Goal: Answer question/provide support

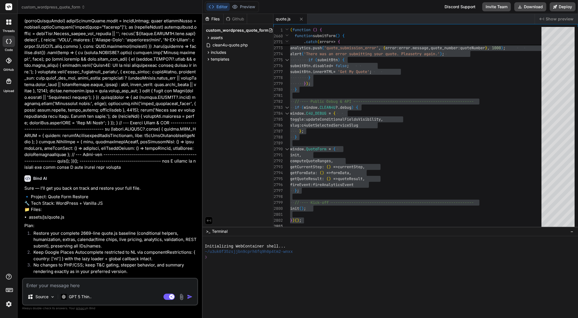
scroll to position [14255, 0]
type textarea "y"
type textarea "x"
type textarea "ye"
type textarea "x"
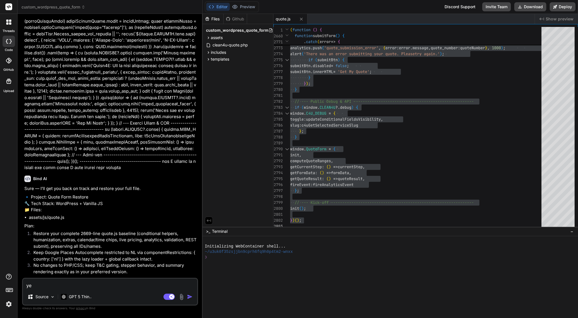
type textarea "yes"
type textarea "x"
type textarea "yes"
type textarea "x"
type textarea "yes p"
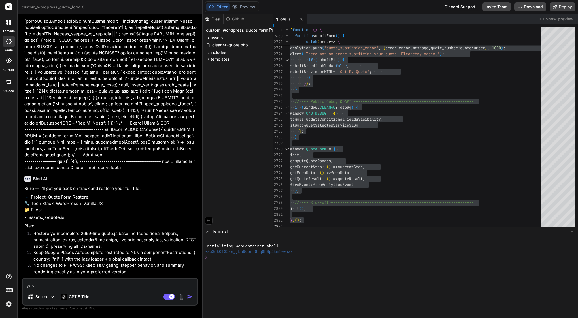
type textarea "x"
type textarea "yes pl"
type textarea "x"
type textarea "yes pleas"
type textarea "x"
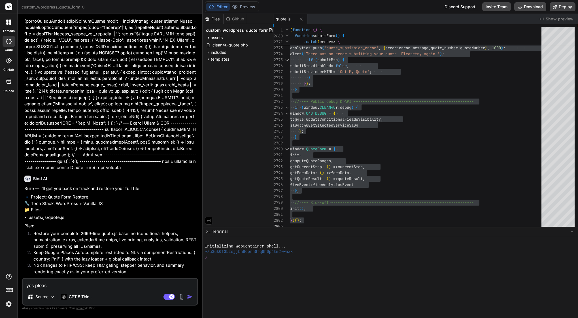
type textarea "yes please"
type textarea "x"
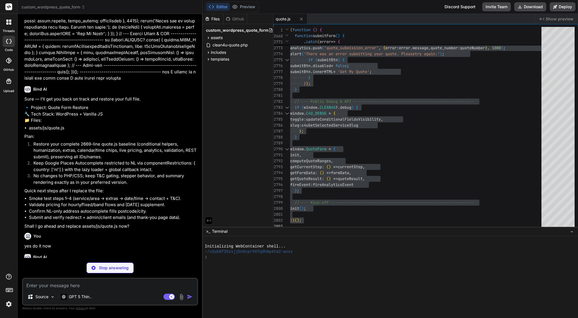
scroll to position [0, 0]
click at [75, 285] on textarea at bounding box center [110, 284] width 174 height 10
click at [65, 286] on textarea at bounding box center [110, 284] width 174 height 10
click at [63, 286] on textarea at bounding box center [110, 284] width 174 height 10
click at [62, 288] on textarea at bounding box center [110, 284] width 174 height 10
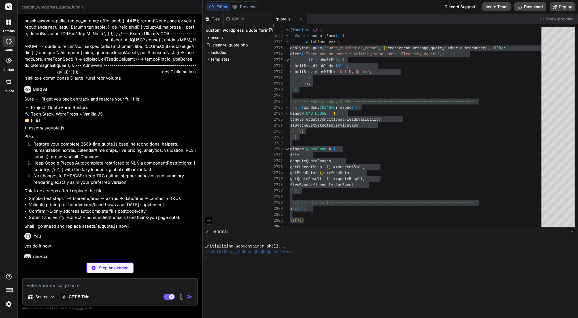
click at [66, 287] on textarea at bounding box center [110, 284] width 174 height 10
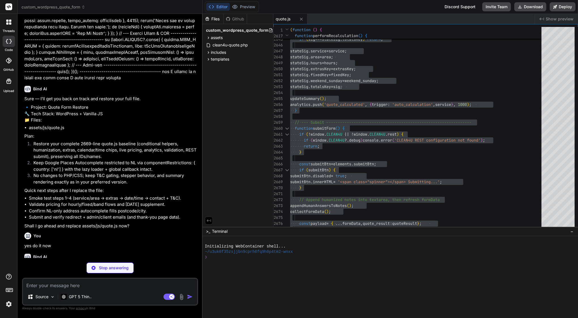
scroll to position [14344, 0]
click at [47, 285] on textarea at bounding box center [110, 284] width 174 height 10
click at [75, 298] on p "GPT 5 Thin.." at bounding box center [80, 297] width 23 height 6
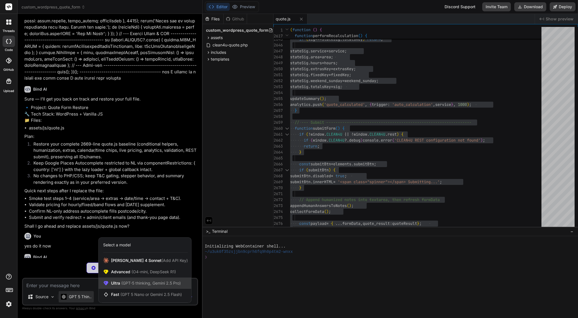
scroll to position [14325, 0]
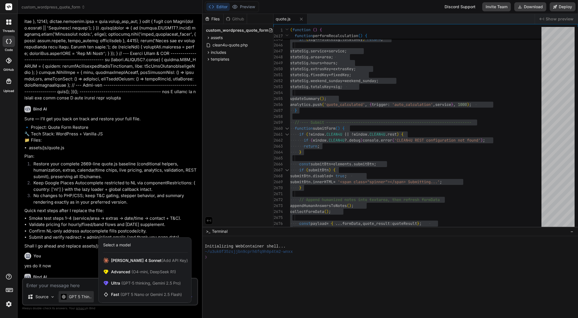
click at [103, 154] on div at bounding box center [289, 159] width 578 height 318
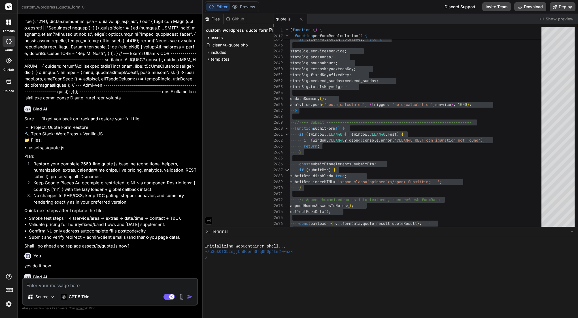
scroll to position [0, 0]
type textarea "x"
click at [113, 284] on textarea at bounding box center [110, 284] width 174 height 10
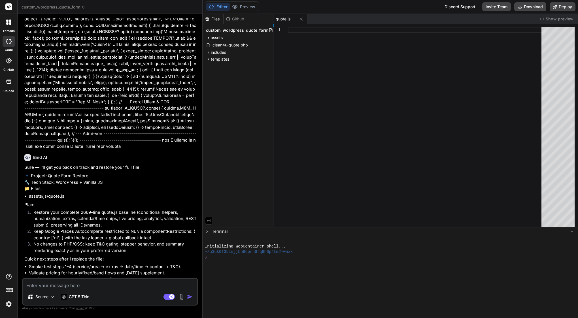
scroll to position [14276, 0]
drag, startPoint x: 41, startPoint y: 33, endPoint x: 102, endPoint y: 244, distance: 219.5
copy div "lorem ipsumd sitam con adip. 🔹 Elitsed: Doeiu Temp Incididuntut 🔧 Labo Etdol: M…"
click at [92, 285] on textarea at bounding box center [110, 284] width 174 height 10
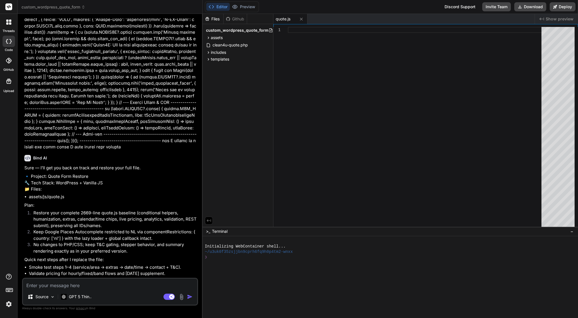
paste textarea "lorem ipsumd sitam con adip. 🔹 Elitsed: Doeiu Temp Incididuntut 🔧 Labo Etdol: M…"
type textarea "lorem ipsumd sitam con adip. 🔹 Elitsed: Doeiu Temp Incididuntut 🔧 Labo Etdol: M…"
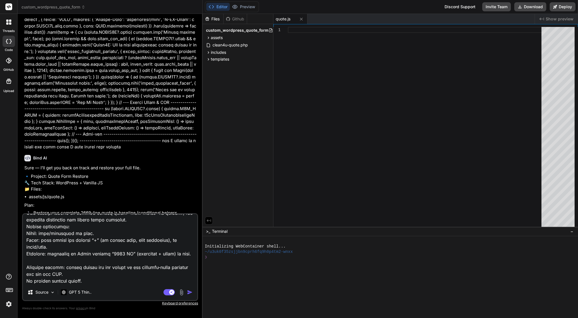
type textarea "x"
type textarea "lorem ipsumd sitam con adip. 🔹 Elitsed: Doeiu Temp Incididuntut 🔧 Labo Etdol: M…"
type textarea "x"
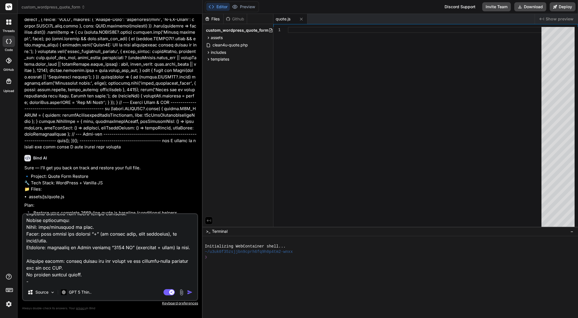
type textarea "lorem ipsumd sitam con adip. 🔹 Elitsed: Doeiu Temp Incididuntut 🔧 Labo Etdol: M…"
type textarea "x"
type textarea "lorem ipsumd sitam con adip. 🔹 Elitsed: Doeiu Temp Incididuntut 🔧 Labo Etdol: M…"
type textarea "x"
type textarea "lorem ipsumd sitam con adip. 🔹 Elitsed: Doeiu Temp Incididuntut 🔧 Labo Etdol: M…"
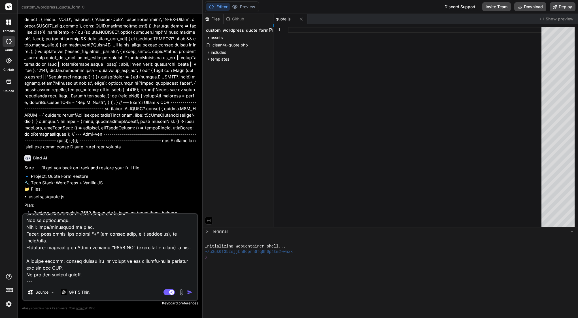
type textarea "x"
type textarea "lorem ipsumd sitam con adip. 🔹 Elitsed: Doeiu Temp Incididuntut 🔧 Labo Etdol: M…"
type textarea "x"
type textarea "lorem ipsumd sitam con adip. 🔹 Elitsed: Doeiu Temp Incididuntut 🔧 Labo Etdol: M…"
type textarea "x"
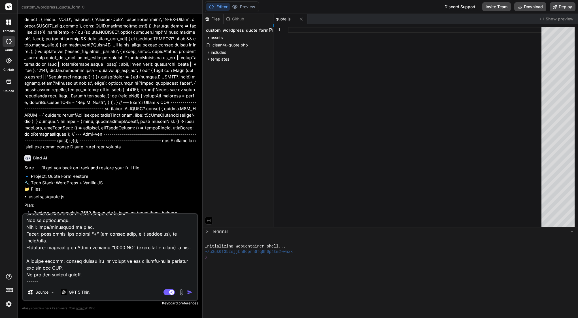
type textarea "lorem ipsumd sitam con adip. 🔹 Elitsed: Doeiu Temp Incididuntut 🔧 Labo Etdol: M…"
type textarea "x"
type textarea "lorem ipsumd sitam con adip. 🔹 Elitsed: Doeiu Temp Incididuntut 🔧 Labo Etdol: M…"
type textarea "x"
type textarea "lorem ipsumd sitam con adip. 🔹 Elitsed: Doeiu Temp Incididuntut 🔧 Labo Etdol: M…"
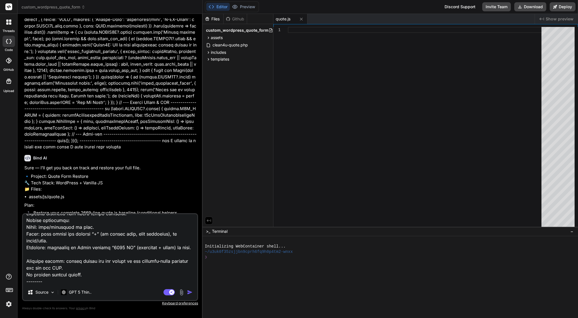
type textarea "x"
type textarea "lorem ipsumd sitam con adip. 🔹 Elitsed: Doeiu Temp Incididuntut 🔧 Labo Etdol: M…"
type textarea "x"
type textarea "lorem ipsumd sitam con adip. 🔹 Elitsed: Doeiu Temp Incididuntut 🔧 Labo Etdol: M…"
type textarea "x"
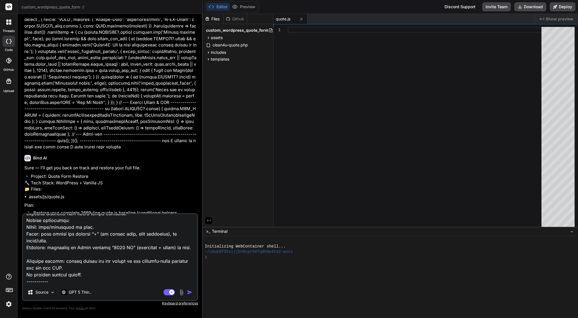
type textarea "lorem ipsumd sitam con adip. 🔹 Elitsed: Doeiu Temp Incididuntut 🔧 Labo Etdol: M…"
type textarea "x"
type textarea "lorem ipsumd sitam con adip. 🔹 Elitsed: Doeiu Temp Incididuntut 🔧 Labo Etdol: M…"
type textarea "x"
type textarea "lorem ipsumd sitam con adip. 🔹 Elitsed: Doeiu Temp Incididuntut 🔧 Labo Etdol: M…"
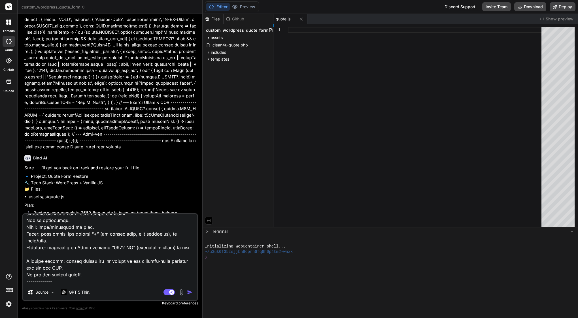
type textarea "x"
type textarea "lorem ipsumd sitam con adip. 🔹 Elitsed: Doeiu Temp Incididuntut 🔧 Labo Etdol: M…"
type textarea "x"
type textarea "lorem ipsumd sitam con adip. 🔹 Elitsed: Doeiu Temp Incididuntut 🔧 Labo Etdol: M…"
type textarea "x"
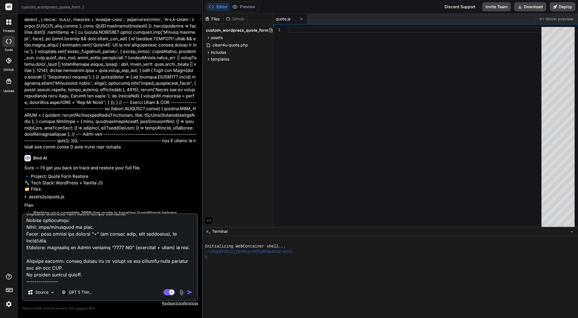
type textarea "lorem ipsumd sitam con adip. 🔹 Elitsed: Doeiu Temp Incididuntut 🔧 Labo Etdol: M…"
type textarea "x"
type textarea "lorem ipsumd sitam con adip. 🔹 Elitsed: Doeiu Temp Incididuntut 🔧 Labo Etdol: M…"
type textarea "x"
type textarea "lorem ipsumd sitam con adip. 🔹 Elitsed: Doeiu Temp Incididuntut 🔧 Labo Etdol: M…"
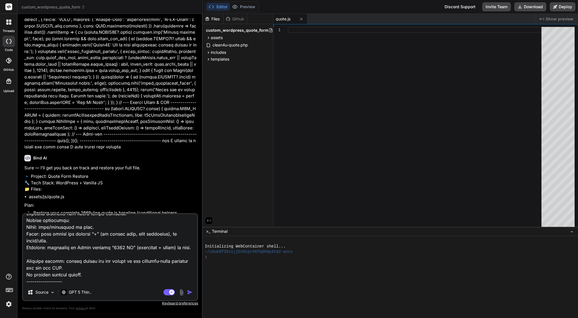
type textarea "x"
type textarea "lorem ipsumd sitam con adip. 🔹 Elitsed: Doeiu Temp Incididuntut 🔧 Labo Etdol: M…"
type textarea "x"
type textarea "lorem ipsumd sitam con adip. 🔹 Elitsed: Doeiu Temp Incididuntut 🔧 Labo Etdol: M…"
type textarea "x"
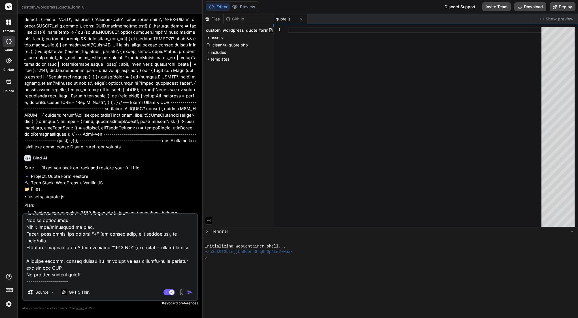
type textarea "lorem ipsumd sitam con adip. 🔹 Elitsed: Doeiu Temp Incididuntut 🔧 Labo Etdol: M…"
type textarea "x"
type textarea "lorem ipsumd sitam con adip. 🔹 Elitsed: Doeiu Temp Incididuntut 🔧 Labo Etdol: M…"
type textarea "x"
type textarea "lorem ipsumd sitam con adip. 🔹 Elitsed: Doeiu Temp Incididuntut 🔧 Labo Etdol: M…"
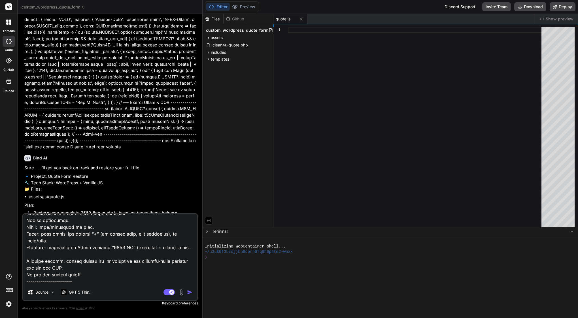
type textarea "x"
type textarea "lorem ipsumd sitam con adip. 🔹 Elitsed: Doeiu Temp Incididuntut 🔧 Labo Etdol: M…"
type textarea "x"
type textarea "lorem ipsumd sitam con adip. 🔹 Elitsed: Doeiu Temp Incididuntut 🔧 Labo Etdol: M…"
type textarea "x"
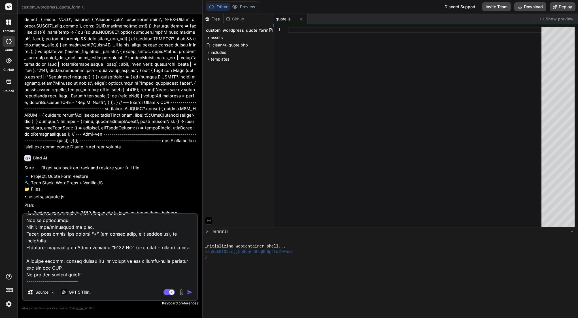
type textarea "lorem ipsumd sitam con adip. 🔹 Elitsed: Doeiu Temp Incididuntut 🔧 Labo Etdol: M…"
type textarea "x"
type textarea "lorem ipsumd sitam con adip. 🔹 Elitsed: Doeiu Temp Incididuntut 🔧 Labo Etdol: M…"
type textarea "x"
type textarea "lorem ipsumd sitam con adip. 🔹 Elitsed: Doeiu Temp Incididuntut 🔧 Labo Etdol: M…"
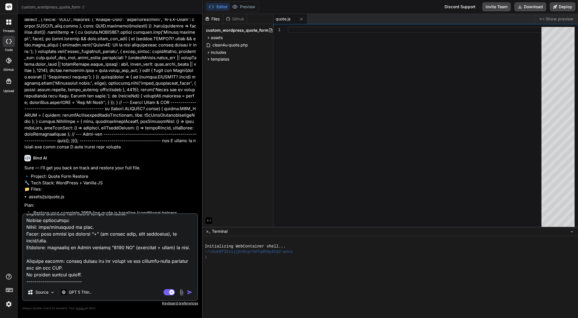
type textarea "x"
type textarea "lorem ipsumd sitam con adip. 🔹 Elitsed: Doeiu Temp Incididuntut 🔧 Labo Etdol: M…"
type textarea "x"
type textarea "lorem ipsumd sitam con adip. 🔹 Elitsed: Doeiu Temp Incididuntut 🔧 Labo Etdol: M…"
type textarea "x"
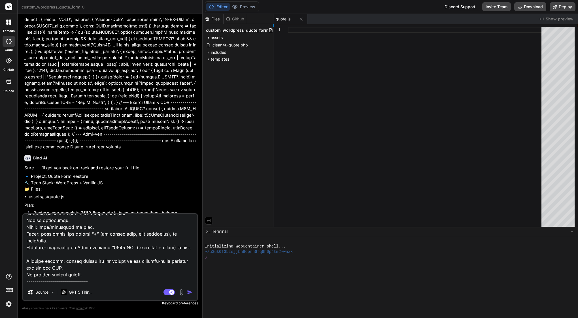
type textarea "lorem ipsumd sitam con adip. 🔹 Elitsed: Doeiu Temp Incididuntut 🔧 Labo Etdol: M…"
type textarea "x"
type textarea "lorem ipsumd sitam con adip. 🔹 Elitsed: Doeiu Temp Incididuntut 🔧 Labo Etdol: M…"
type textarea "x"
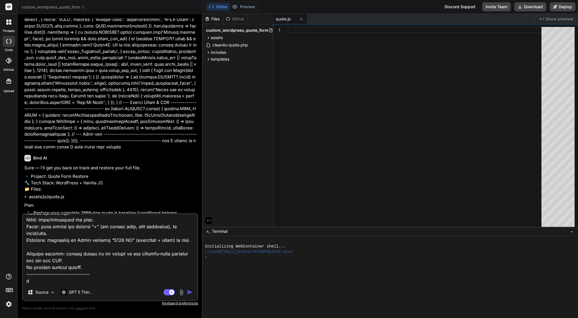
type textarea "lorem ipsumd sitam con adip. 🔹 Elitsed: Doeiu Temp Incididuntut 🔧 Labo Etdol: M…"
type textarea "x"
type textarea "lorem ipsumd sitam con adip. 🔹 Elitsed: Doeiu Temp Incididuntut 🔧 Labo Etdol: M…"
type textarea "x"
type textarea "lorem ipsumd sitam con adip. 🔹 Elitsed: Doeiu Temp Incididuntut 🔧 Labo Etdol: M…"
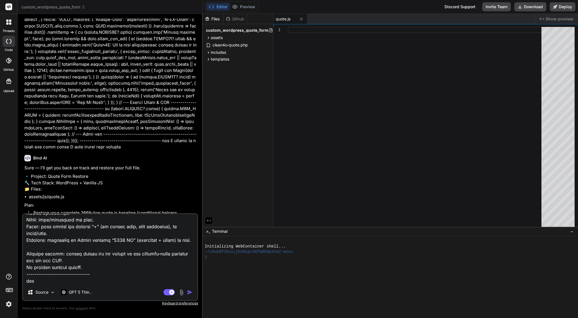
type textarea "x"
type textarea "lorem ipsumd sitam con adip. 🔹 Elitsed: Doeiu Temp Incididuntut 🔧 Labo Etdol: M…"
type textarea "x"
type textarea "lorem ipsumd sitam con adip. 🔹 Elitsed: Doeiu Temp Incididuntut 🔧 Labo Etdol: M…"
type textarea "x"
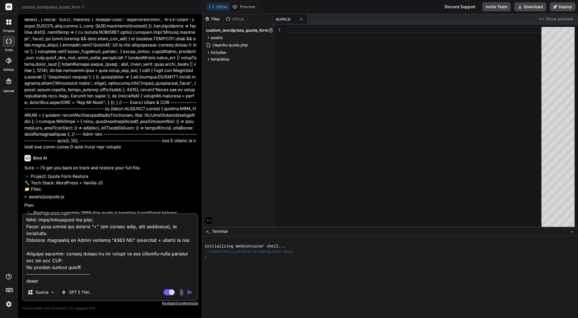
type textarea "lorem ipsumd sitam con adip. 🔹 Elitsed: Doeiu Temp Incididuntut 🔧 Labo Etdol: M…"
type textarea "x"
type textarea "lorem ipsumd sitam con adip. 🔹 Elitsed: Doeiu Temp Incididuntut 🔧 Labo Etdol: M…"
type textarea "x"
type textarea "lorem ipsumd sitam con adip. 🔹 Elitsed: Doeiu Temp Incididuntut 🔧 Labo Etdol: M…"
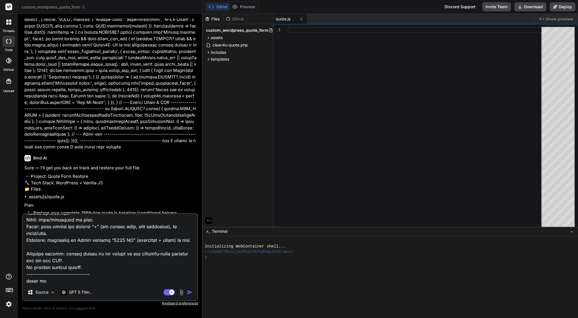
type textarea "x"
type textarea "lorem ipsumd sitam con adip. 🔹 Elitsed: Doeiu Temp Incididuntut 🔧 Labo Etdol: M…"
type textarea "x"
type textarea "lorem ipsumd sitam con adip. 🔹 Elitsed: Doeiu Temp Incididuntut 🔧 Labo Etdol: M…"
type textarea "x"
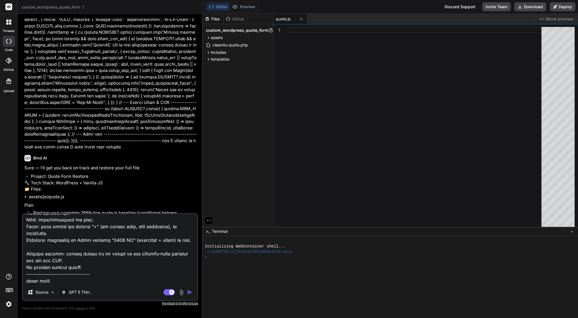
type textarea "lorem ipsumd sitam con adip. 🔹 Elitsed: Doeiu Temp Incididuntut 🔧 Labo Etdol: M…"
type textarea "x"
type textarea "lorem ipsumd sitam con adip. 🔹 Elitsed: Doeiu Temp Incididuntut 🔧 Labo Etdol: M…"
type textarea "x"
type textarea "lorem ipsumd sitam con adip. 🔹 Elitsed: Doeiu Temp Incididuntut 🔧 Labo Etdol: M…"
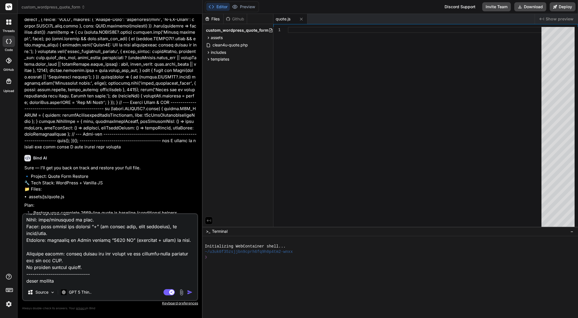
type textarea "x"
type textarea "lorem ipsumd sitam con adip. 🔹 Elitsed: Doeiu Temp Incididuntut 🔧 Labo Etdol: M…"
type textarea "x"
type textarea "lorem ipsumd sitam con adip. 🔹 Elitsed: Doeiu Temp Incididuntut 🔧 Labo Etdol: M…"
type textarea "x"
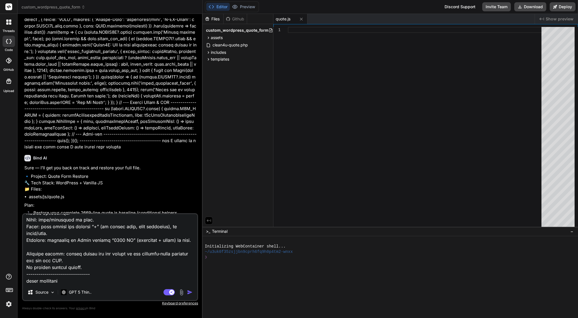
type textarea "lorem ipsumd sitam con adip. 🔹 Elitsed: Doeiu Temp Incididuntut 🔧 Labo Etdol: M…"
type textarea "x"
type textarea "lorem ipsumd sitam con adip. 🔹 Elitsed: Doeiu Temp Incididuntut 🔧 Labo Etdol: M…"
type textarea "x"
type textarea "lorem ipsumd sitam con adip. 🔹 Elitsed: Doeiu Temp Incididuntut 🔧 Labo Etdol: M…"
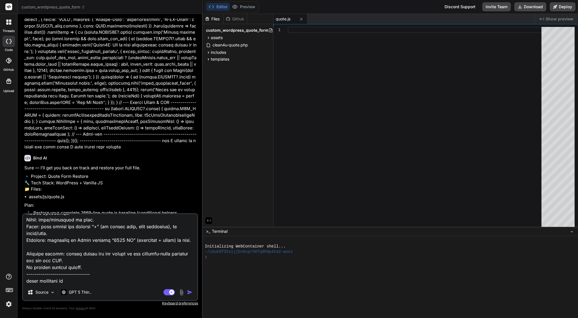
type textarea "x"
type textarea "lorem ipsumd sitam con adip. 🔹 Elitsed: Doeiu Temp Incididuntut 🔧 Labo Etdol: M…"
type textarea "x"
type textarea "lorem ipsumd sitam con adip. 🔹 Elitsed: Doeiu Temp Incididuntut 🔧 Labo Etdol: M…"
type textarea "x"
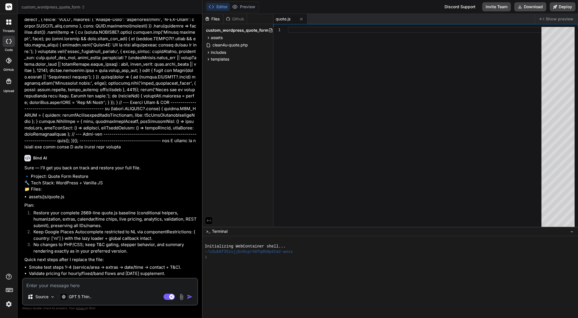
scroll to position [14491, 0]
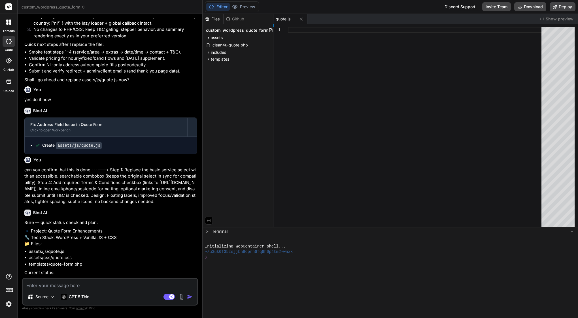
type textarea "x"
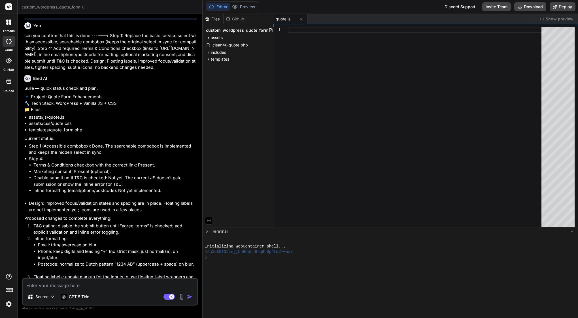
scroll to position [14625, 0]
type textarea "y"
type textarea "x"
type textarea "ye"
type textarea "x"
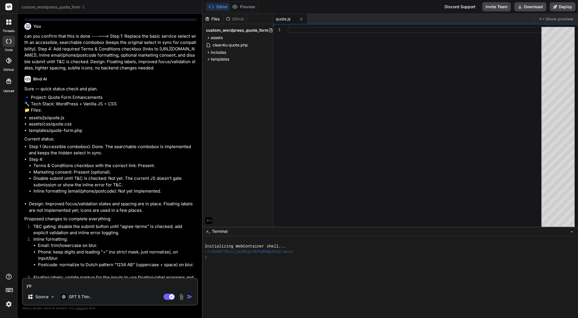
type textarea "yes"
type textarea "x"
type textarea "yes"
type textarea "x"
type textarea "yes"
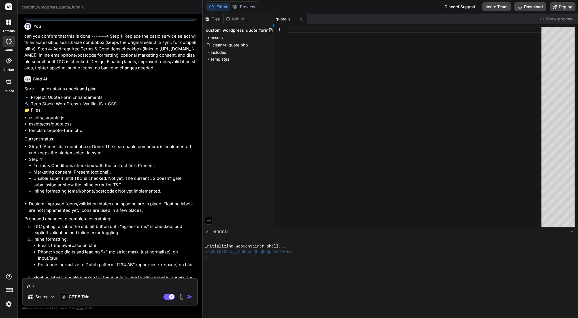
type textarea "x"
type textarea "yes,"
type textarea "x"
type textarea "yes,"
type textarea "x"
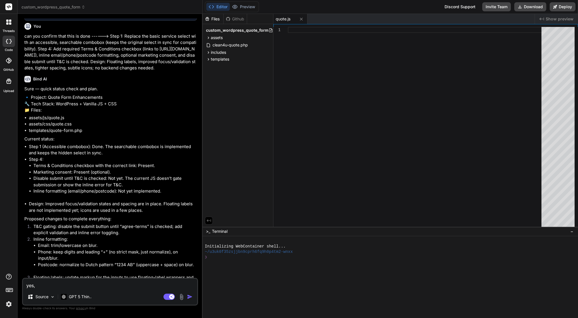
type textarea "yes, y"
type textarea "x"
type textarea "yes, yo"
type textarea "x"
type textarea "yes, you"
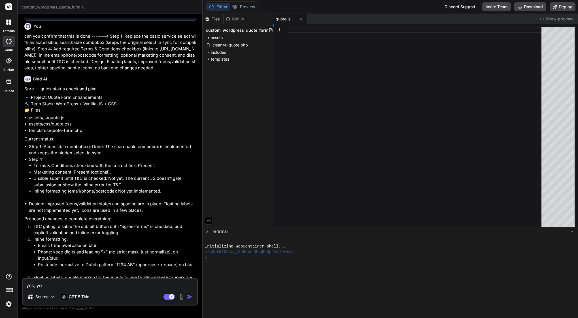
type textarea "x"
type textarea "yes, you"
type textarea "x"
type textarea "yes, you c"
type textarea "x"
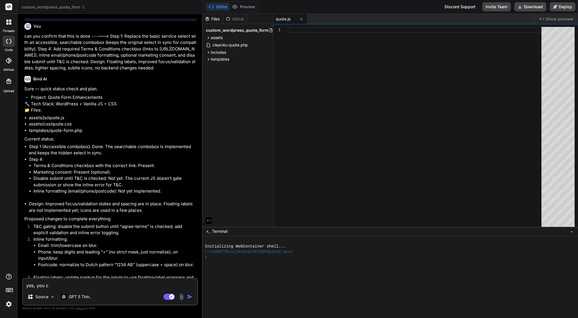
type textarea "yes, you ca"
type textarea "x"
type textarea "yes, you can"
type textarea "x"
type textarea "yes, you cant"
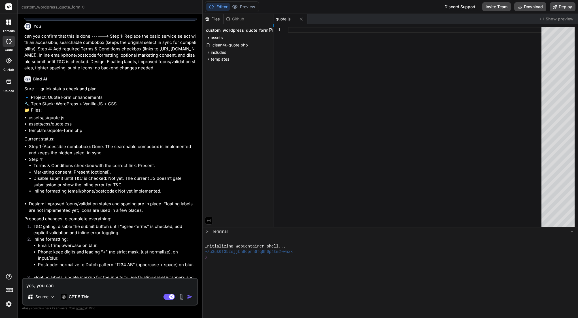
type textarea "x"
type textarea "yes, you cant"
type textarea "x"
type textarea "yes, you cant d"
type textarea "x"
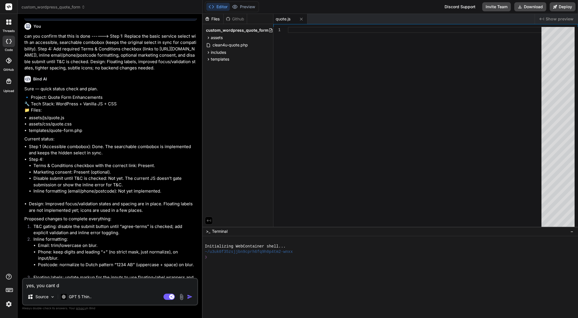
type textarea "yes, you cant do"
type textarea "x"
type textarea "yes, you cant do"
type textarea "x"
type textarea "yes, you cant do t"
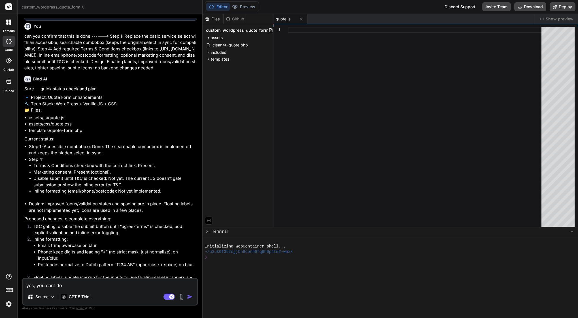
type textarea "x"
type textarea "yes, you cant do th"
type textarea "x"
type textarea "yes, you cant do thi"
type textarea "x"
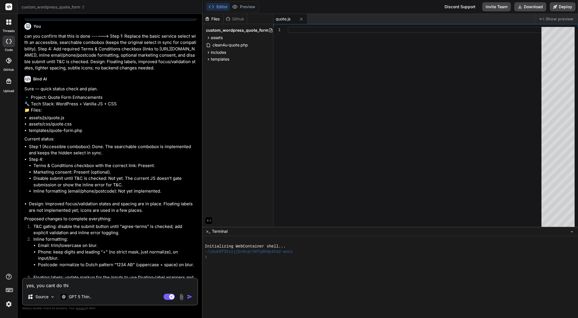
type textarea "yes, you cant do this"
type textarea "x"
type textarea "yes, you cant do this"
type textarea "x"
type textarea "yes, you cant do this s"
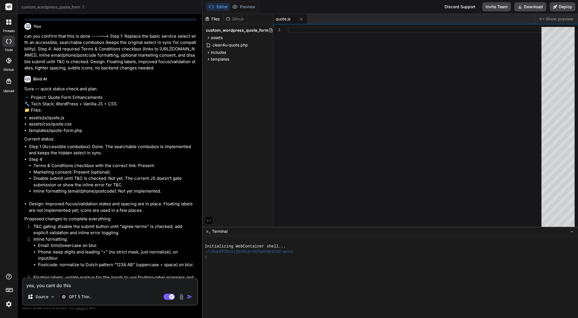
type textarea "x"
type textarea "yes, you cant do this se"
type textarea "x"
type textarea "yes, you cant do this sec"
type textarea "x"
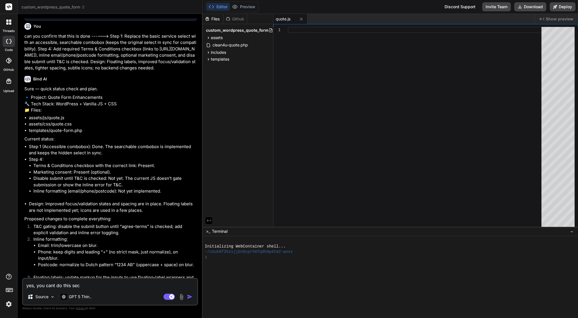
type textarea "yes, you cant do this seco"
type textarea "x"
type textarea "yes, you cant do this secon"
type textarea "x"
type textarea "yes, you cant do this second"
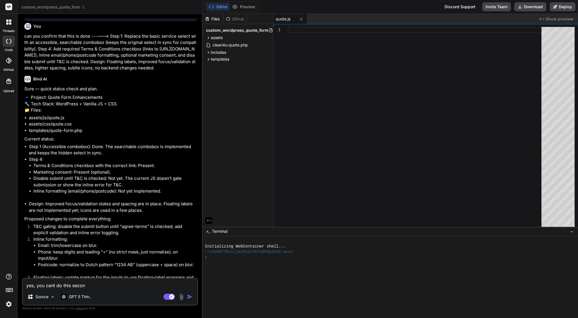
type textarea "x"
type textarea "yes, you cant do this second"
type textarea "x"
type textarea "yes, you cant do this second d"
type textarea "x"
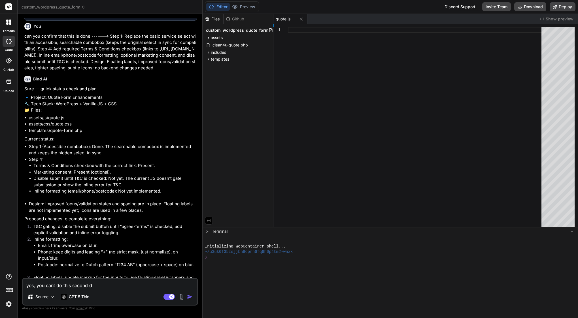
type textarea "yes, you cant do this second da"
type textarea "x"
type textarea "yes, you cant do this second day"
type textarea "x"
type textarea "yes, you cant do this second day!"
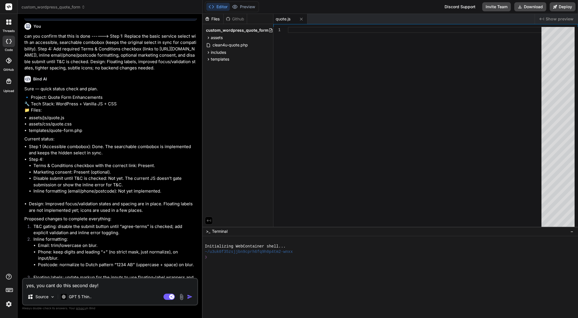
type textarea "x"
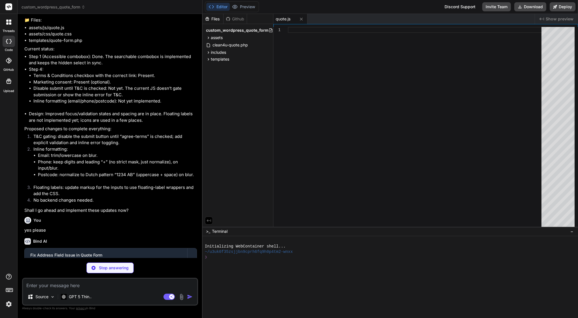
scroll to position [14714, 0]
click at [71, 285] on textarea at bounding box center [110, 284] width 174 height 10
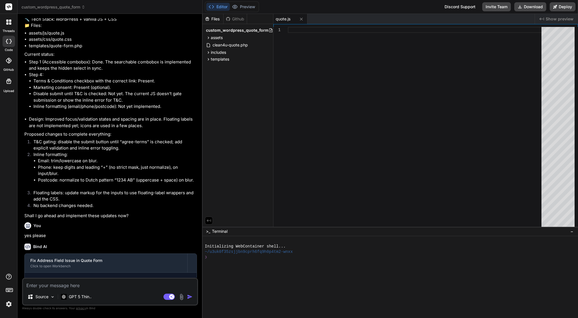
scroll to position [14709, 0]
click at [76, 297] on p "GPT 5 Thin.." at bounding box center [80, 297] width 23 height 6
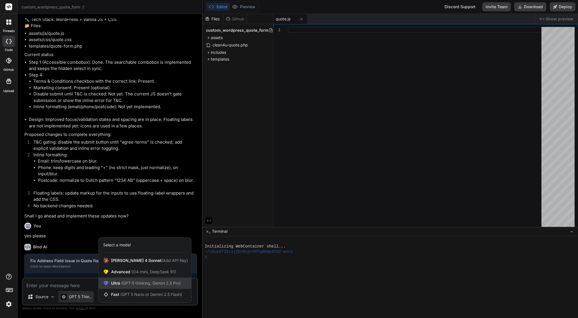
click at [130, 283] on span "(GPT-5 thinking, Gemini 2.5 Pro)" at bounding box center [150, 283] width 61 height 5
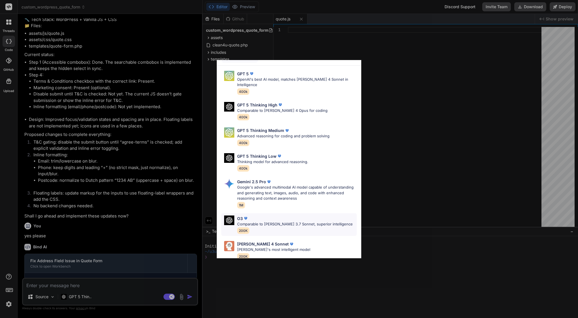
scroll to position [18, 0]
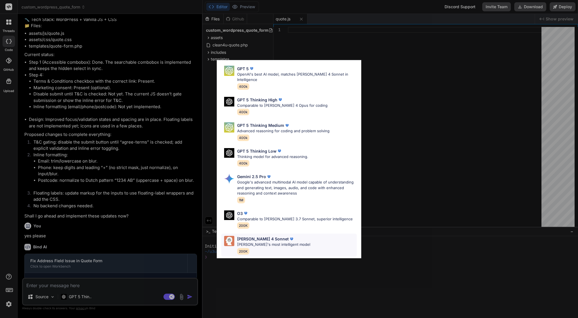
click at [263, 236] on p "[PERSON_NAME] 4 Sonnet" at bounding box center [263, 239] width 52 height 6
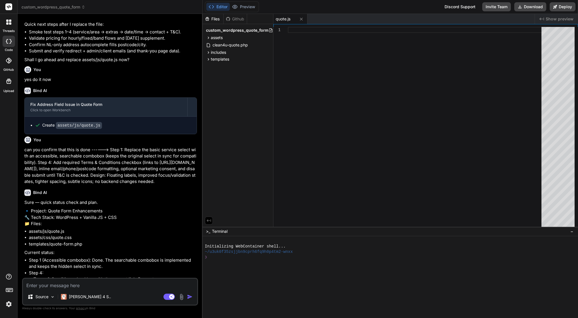
scroll to position [14510, 0]
drag, startPoint x: 62, startPoint y: 214, endPoint x: 25, endPoint y: 123, distance: 98.2
copy p "lorem ipsumd sitam con adip. 🔹 Elitsed: Doeiu Temp Incididuntut 🔧 Labo Etdol: M…"
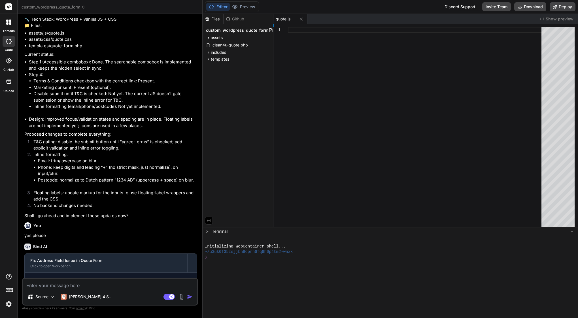
scroll to position [14709, 0]
click at [59, 285] on textarea at bounding box center [110, 284] width 174 height 10
paste textarea "lorem ipsumd sitam con adip. 🔹 Elitsed: Doeiu Temp Incididuntut 🔧 Labo Etdol: M…"
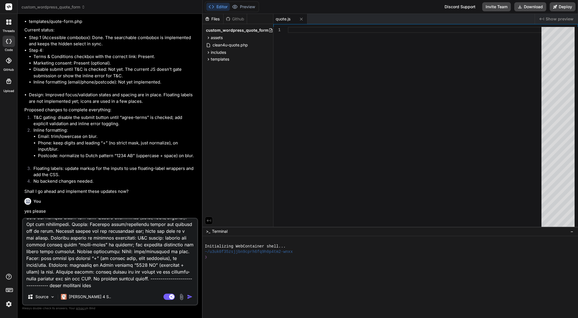
scroll to position [14735, 0]
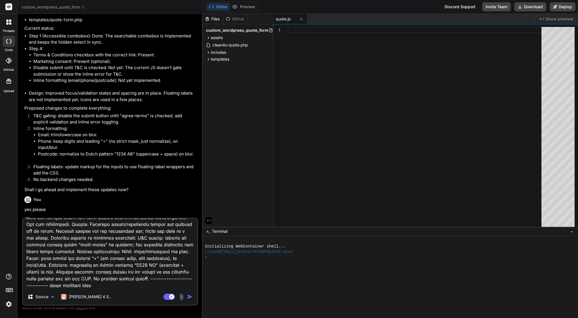
click at [190, 294] on img "button" at bounding box center [190, 297] width 6 height 6
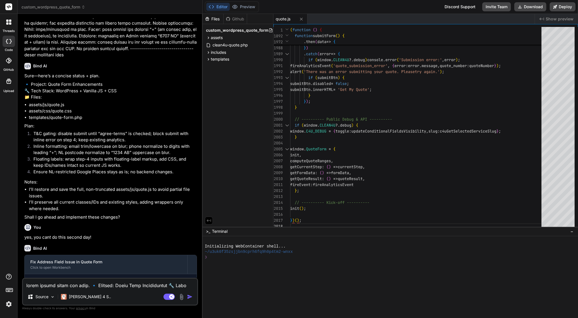
scroll to position [15070, 0]
click at [68, 285] on textarea at bounding box center [110, 284] width 174 height 10
drag, startPoint x: 92, startPoint y: 279, endPoint x: 95, endPoint y: 281, distance: 3.6
click at [92, 279] on textarea "orginal quote.js was have 2696 line now I see you build 2018, please review org…" at bounding box center [110, 280] width 174 height 17
click at [168, 284] on textarea "orginal quote.js was have 2669 line now I see you build 2018, please review org…" at bounding box center [110, 280] width 174 height 17
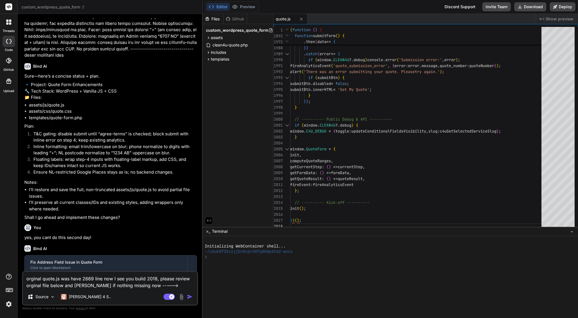
drag, startPoint x: 156, startPoint y: 278, endPoint x: 158, endPoint y: 281, distance: 3.2
click at [156, 278] on textarea "orginal quote.js was have 2669 line now I see you build 2018, please review org…" at bounding box center [110, 280] width 174 height 17
click at [179, 285] on textarea "orginal quote.js was have 2669 line now I see you build 2018 lines, please revi…" at bounding box center [110, 280] width 174 height 17
paste textarea "(function () { 'use strict'; // --- CONDITIONAL FIELD HELPERS (unchanged from y…"
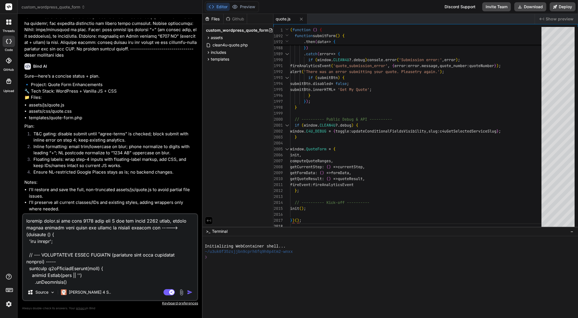
scroll to position [20139, 0]
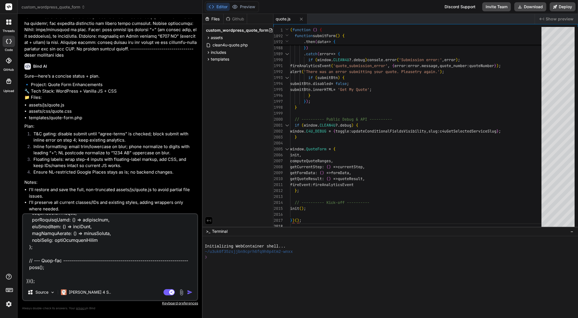
click at [190, 292] on img "button" at bounding box center [190, 293] width 6 height 6
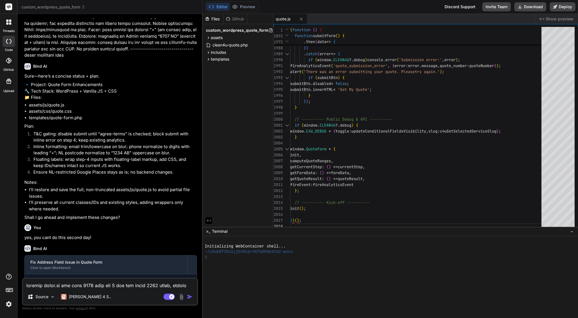
scroll to position [15330, 0]
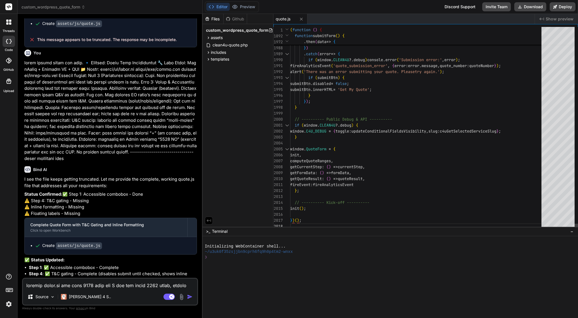
click at [342, 92] on span "submitBtn . innerHTML = 'Get My Quote' ;" at bounding box center [331, 90] width 82 height 6
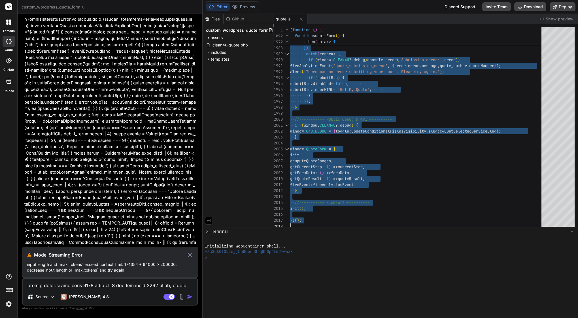
scroll to position [21461, 0]
click at [81, 298] on p "[PERSON_NAME] 4 S.." at bounding box center [90, 297] width 42 height 6
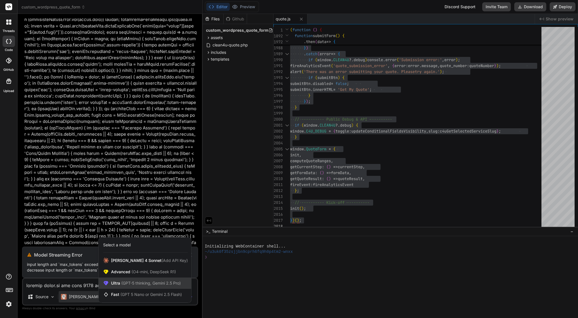
click at [140, 285] on span "(GPT-5 thinking, Gemini 2.5 Pro)" at bounding box center [150, 283] width 61 height 5
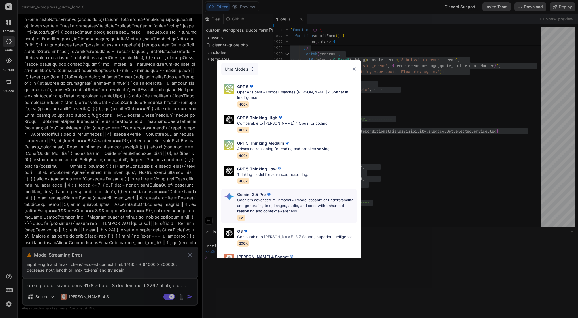
click at [259, 198] on p "Google's advanced multimodal AI model capable of understanding and generating t…" at bounding box center [297, 206] width 120 height 17
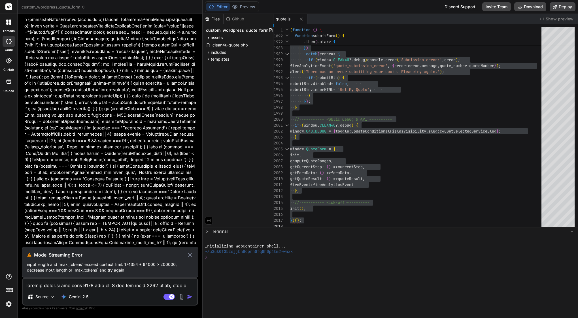
scroll to position [0, 0]
click at [190, 256] on icon at bounding box center [190, 255] width 7 height 7
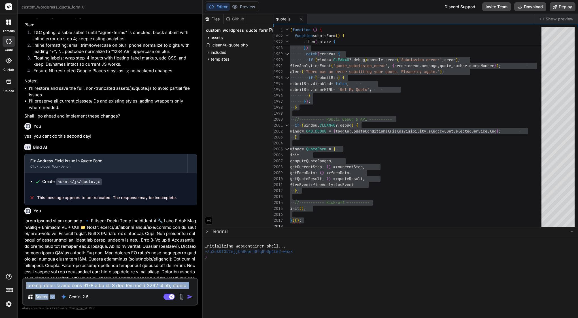
scroll to position [15225, 0]
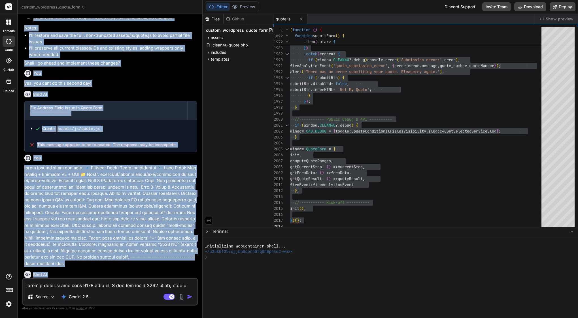
drag, startPoint x: 103, startPoint y: 246, endPoint x: 23, endPoint y: 137, distance: 135.6
click at [22, 137] on div "You I would like to improve dropdown because is basic in first step and improve…" at bounding box center [110, 168] width 176 height 300
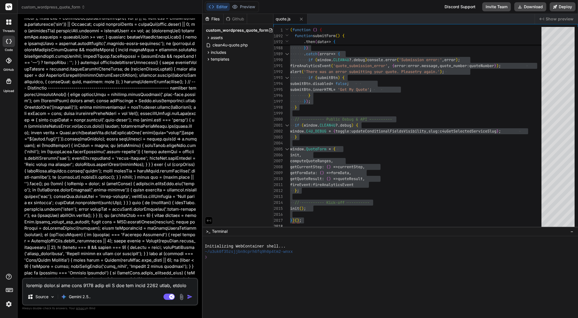
scroll to position [21429, 0]
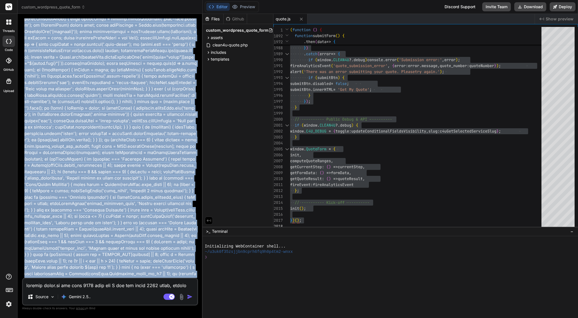
drag, startPoint x: 34, startPoint y: 54, endPoint x: 117, endPoint y: 273, distance: 234.9
click at [117, 274] on div "You I would like to improve dropdown because is basic in first step and improve…" at bounding box center [110, 148] width 175 height 260
copy div "Lore IP D sit ame cons adipi elitsed doeiusmod. Tem in utlabor etd magnaali, en…"
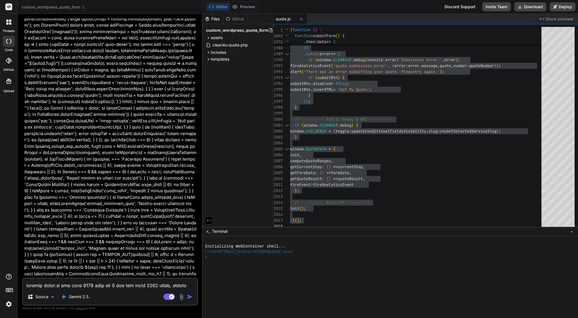
click at [105, 283] on textarea at bounding box center [110, 284] width 174 height 10
paste textarea "Lore IP D sit ame cons adipi elitsed doeiusmod. Tem in utlabor etd magnaali, en…"
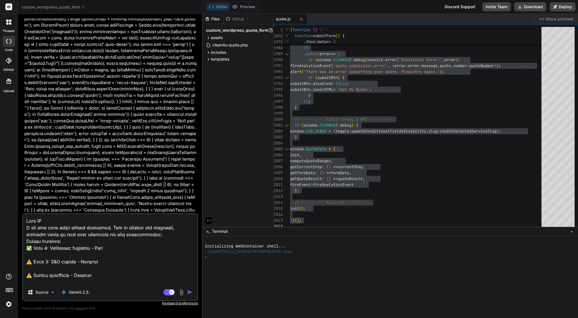
scroll to position [8815, 0]
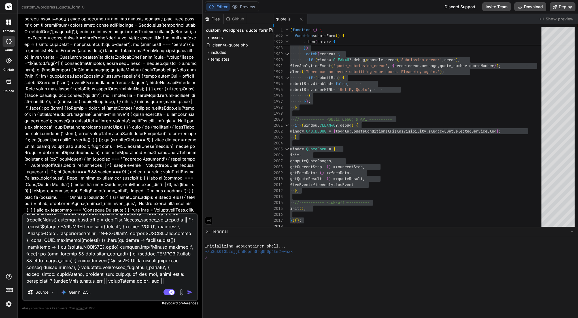
click at [190, 291] on img "button" at bounding box center [190, 293] width 6 height 6
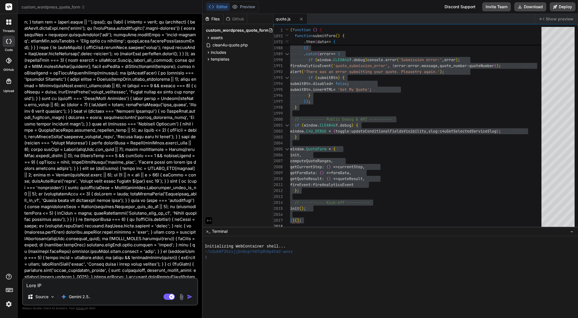
scroll to position [28197, 0]
click at [92, 288] on textarea at bounding box center [110, 284] width 174 height 10
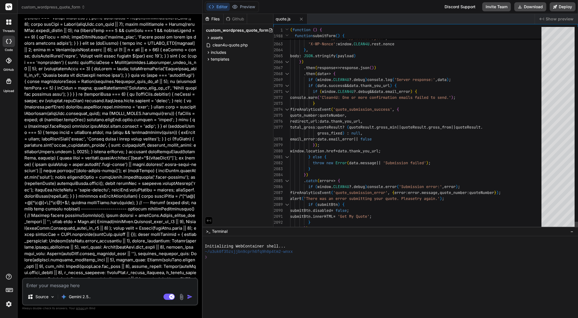
scroll to position [54, 0]
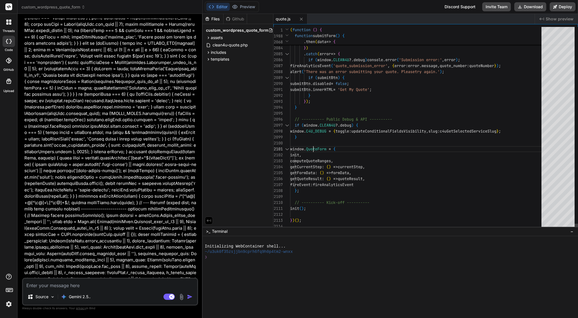
click at [313, 146] on div at bounding box center [417, 143] width 255 height 6
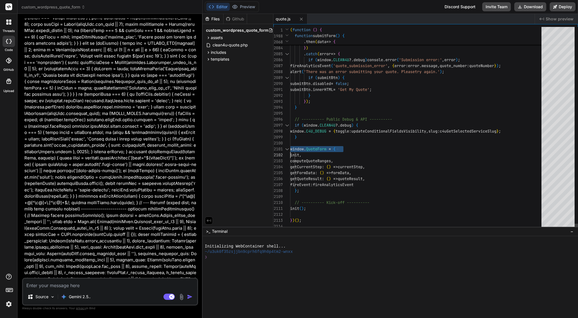
click at [313, 146] on div at bounding box center [417, 143] width 255 height 6
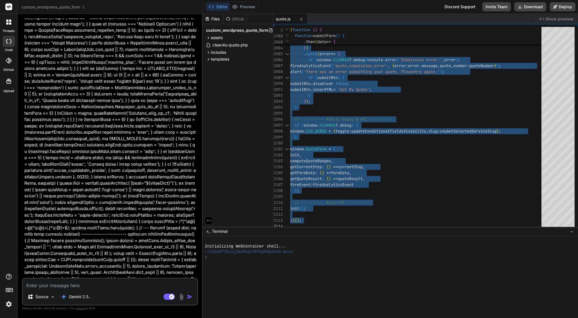
scroll to position [28290, 0]
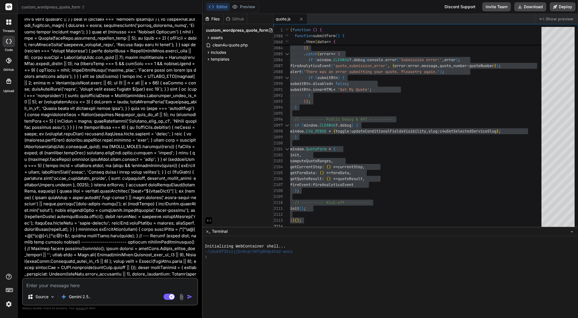
drag, startPoint x: 191, startPoint y: 146, endPoint x: 32, endPoint y: 87, distance: 169.5
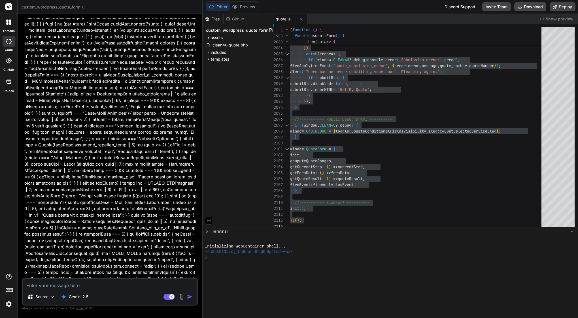
scroll to position [28184, 0]
copy div "✨ New Functionality (All Added) Accessible Service Combobox : The searchable dr…"
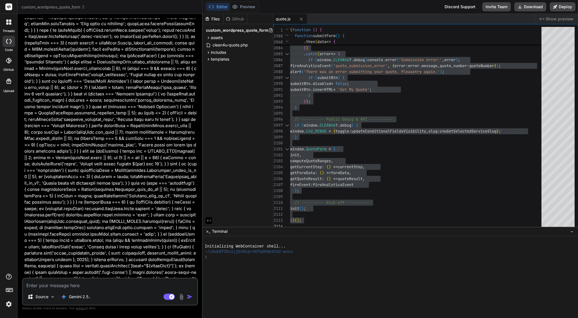
scroll to position [28221, 0]
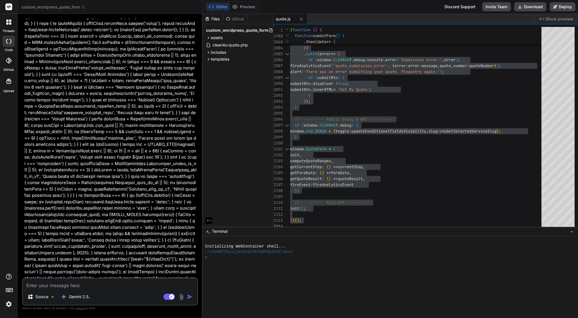
click at [110, 288] on textarea at bounding box center [110, 284] width 174 height 10
paste textarea "New Functionality (All Added) Accessible Service Combobox: The searchable dropd…"
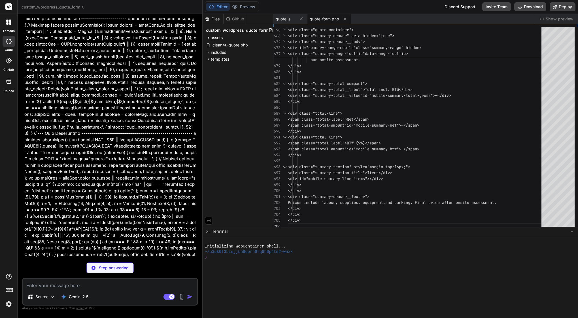
scroll to position [28513, 0]
click at [334, 139] on span "<div class="total-line">" at bounding box center [315, 137] width 54 height 5
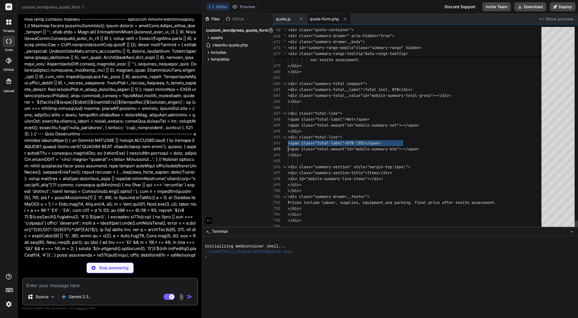
click at [334, 139] on span "<div class="total-line">" at bounding box center [315, 137] width 54 height 5
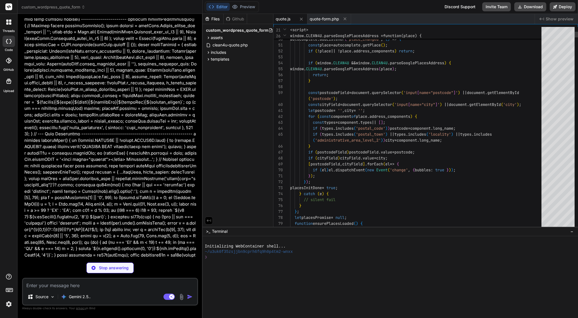
scroll to position [28493, 0]
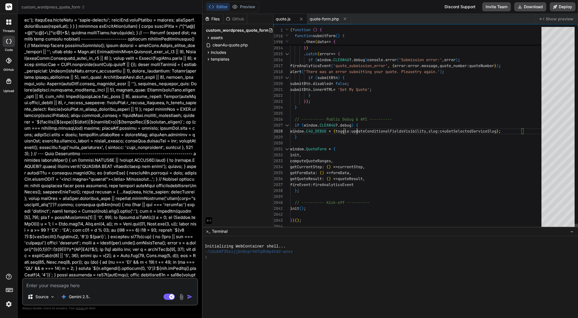
click at [356, 128] on span at bounding box center [355, 125] width 2 height 5
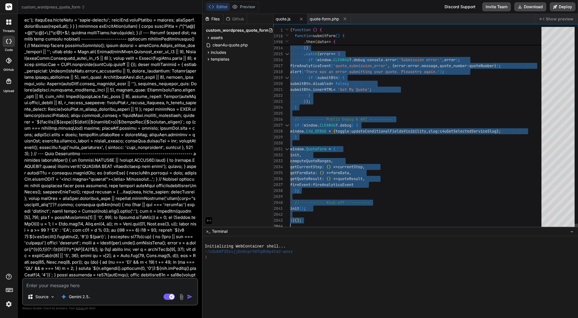
click at [356, 128] on span at bounding box center [355, 125] width 2 height 5
click at [71, 283] on textarea at bounding box center [110, 284] width 174 height 10
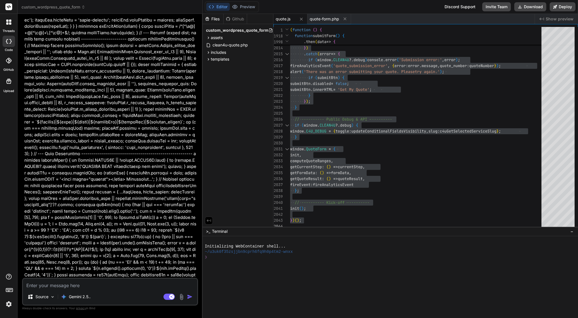
paste textarea "Please select the service"
click at [190, 298] on img "button" at bounding box center [190, 297] width 6 height 6
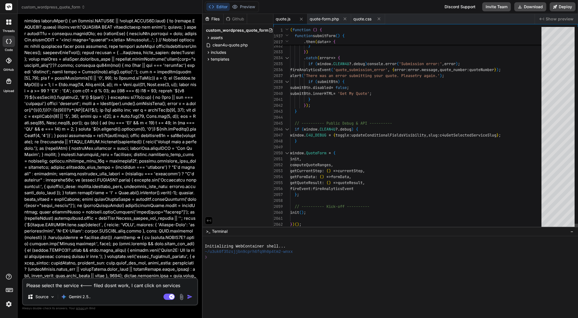
scroll to position [18, 0]
click at [329, 82] on span "submitBtn . disabled = false ;" at bounding box center [319, 85] width 59 height 6
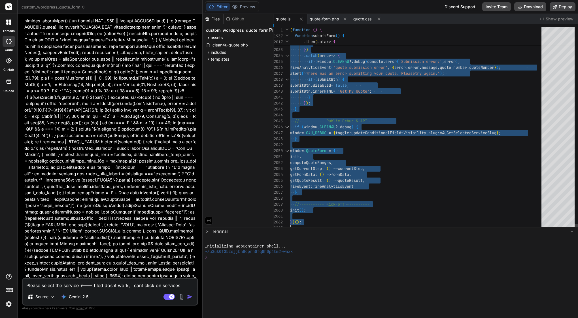
click at [329, 82] on span "submitBtn . disabled = false ;" at bounding box center [319, 85] width 59 height 6
click at [364, 20] on span "quote.css" at bounding box center [362, 19] width 18 height 6
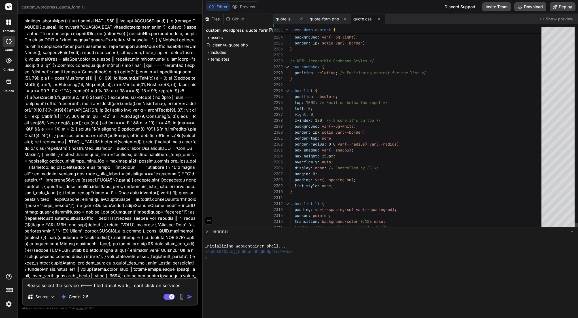
scroll to position [36, 0]
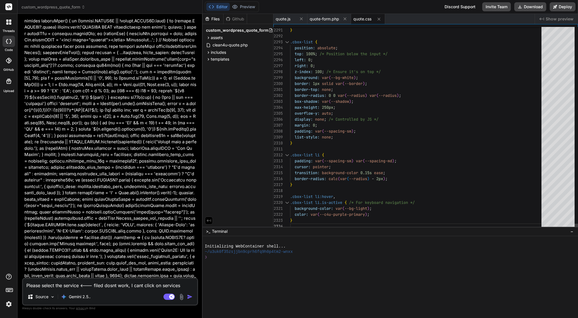
click at [349, 129] on span "--spacing-sm" at bounding box center [337, 131] width 27 height 5
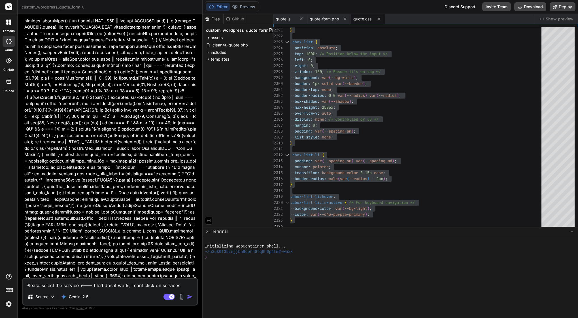
click at [105, 288] on textarea "Please select the service <--- filed dosnt work, I cant click on services" at bounding box center [110, 284] width 174 height 10
click at [62, 285] on textarea "dosnt work I can click and choose services" at bounding box center [110, 284] width 174 height 10
click at [137, 286] on textarea "dosnt work I cant click and choose services" at bounding box center [110, 284] width 174 height 10
paste textarea "disappeared"
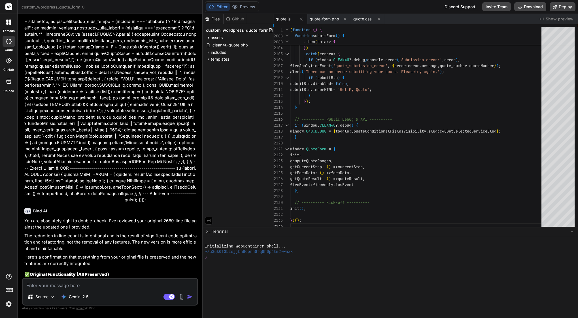
scroll to position [28778, 0]
click at [331, 84] on span "disabled" at bounding box center [322, 83] width 18 height 5
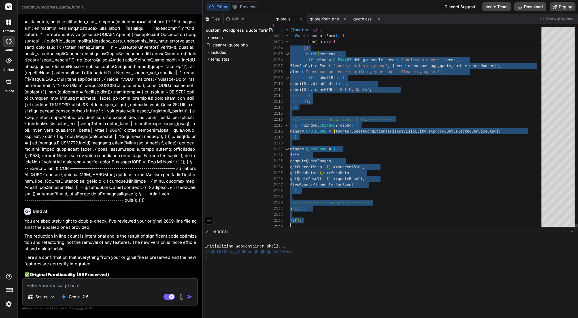
scroll to position [0, 0]
click at [331, 84] on span "disabled" at bounding box center [322, 83] width 18 height 5
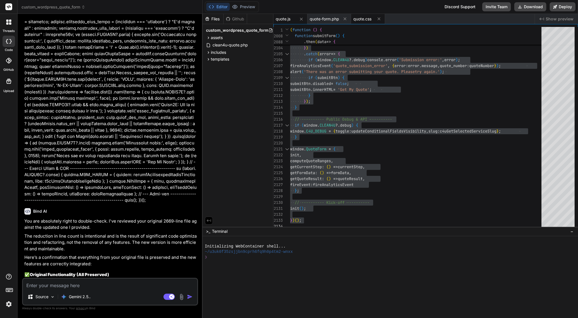
click at [363, 20] on span "quote.css" at bounding box center [362, 19] width 18 height 6
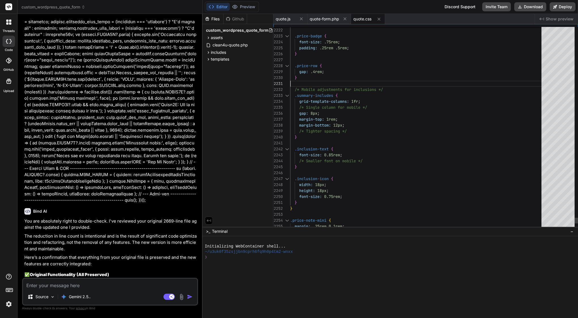
click at [319, 82] on div at bounding box center [417, 84] width 255 height 6
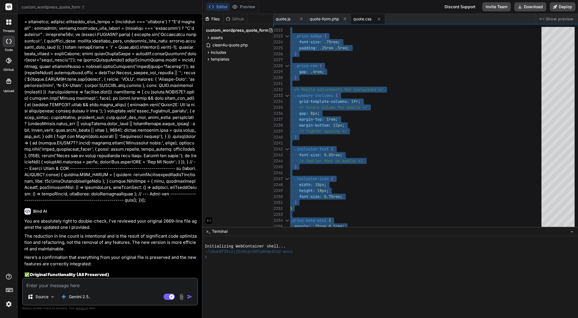
click at [87, 282] on textarea at bounding box center [110, 284] width 174 height 10
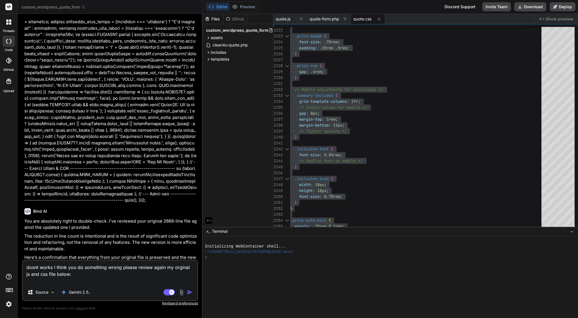
paste textarea "(function () { 'use strict'; // --- CONDITIONAL FIELD HELPERS (unchanged from y…"
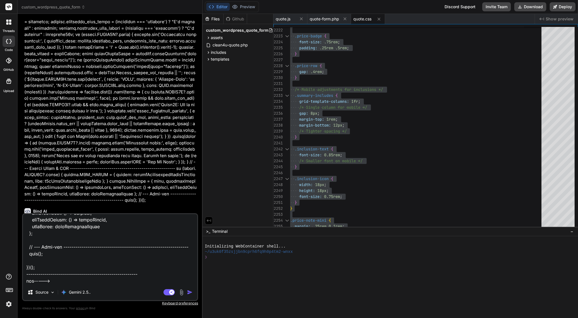
scroll to position [20153, 0]
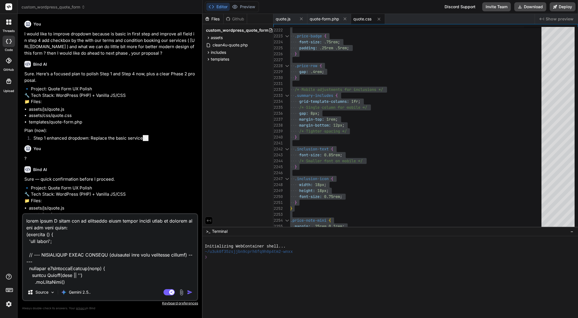
scroll to position [18, 0]
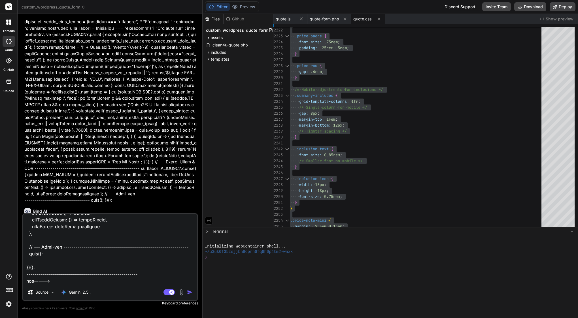
paste textarea "/* Quote Form Styles - Clean4U Brand - Enhanced & Performance Optimized */ :roo…"
type textarea "dosnt works I think you do something wrong please review again my orginal js an…"
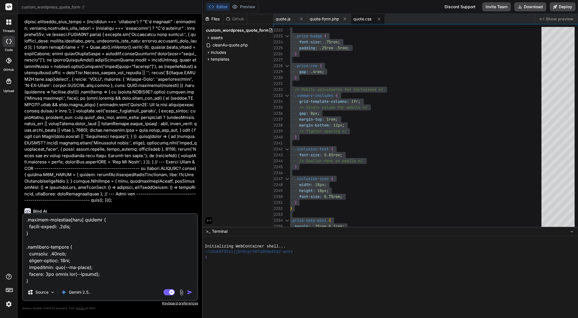
type textarea "x"
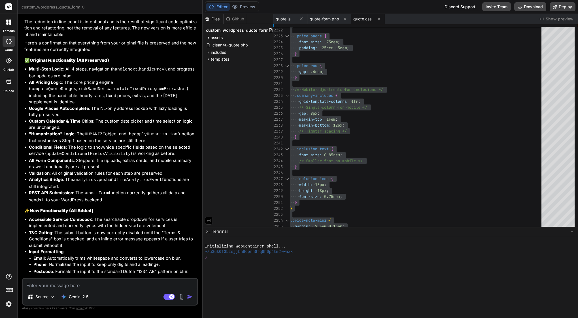
scroll to position [28895, 0]
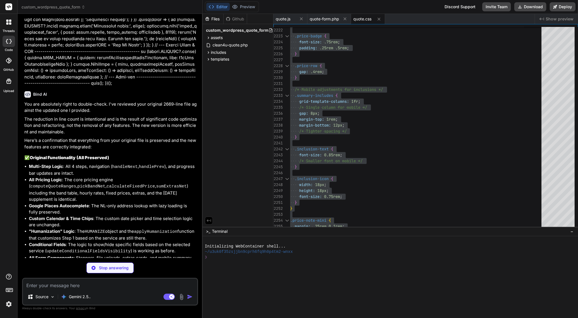
type textarea "x"
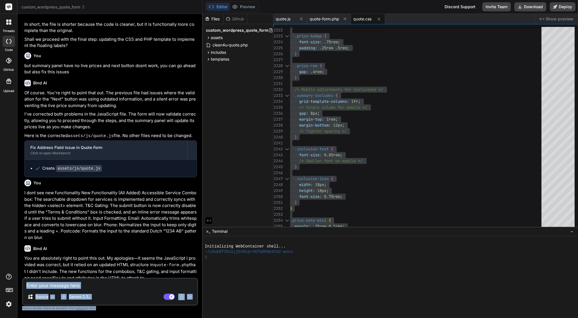
drag, startPoint x: 73, startPoint y: 1, endPoint x: 311, endPoint y: -41, distance: 242.0
click at [311, 0] on html "threads code GitHub Upload custom_wordpress_quote_form Created with Pixso. Bind…" at bounding box center [289, 159] width 578 height 318
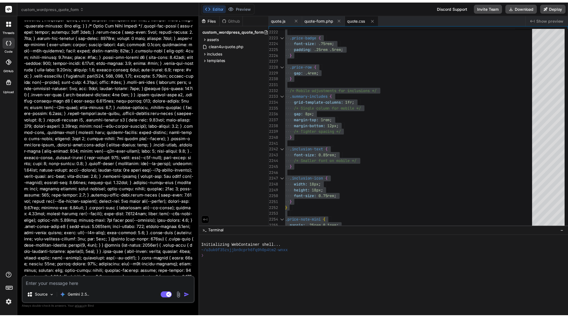
scroll to position [0, 0]
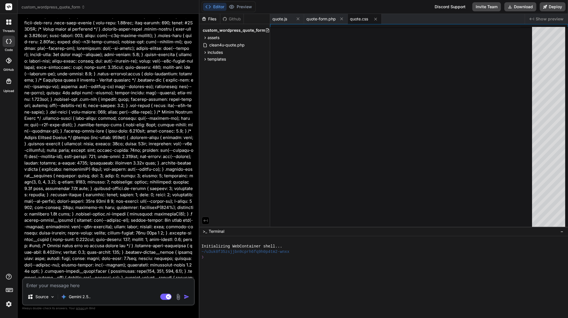
type textarea "x"
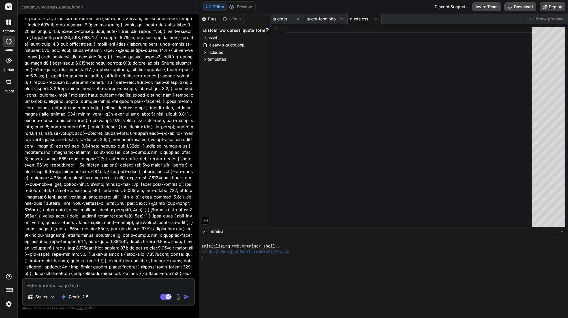
scroll to position [38970, 0]
click at [71, 286] on textarea at bounding box center [108, 284] width 171 height 10
type textarea "?"
type textarea "x"
type textarea "?\"
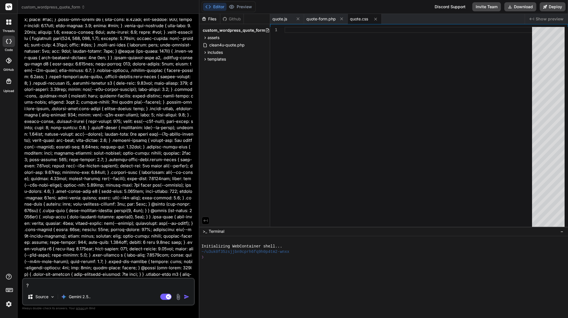
type textarea "x"
type textarea "?"
type textarea "x"
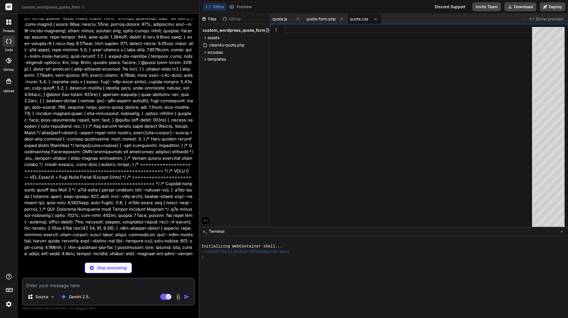
scroll to position [39176, 0]
type textarea "x"
type textarea ".cbox-list li:hover, .cbox-list li.is-active { /* For keyboard navigation */ ba…"
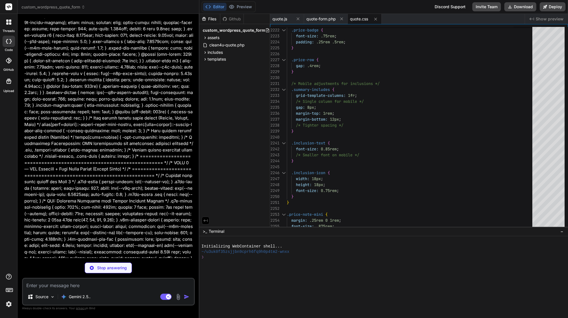
scroll to position [0, 0]
type textarea "x"
type textarea "}; // ---------- Kick-off ---------- init(); })();"
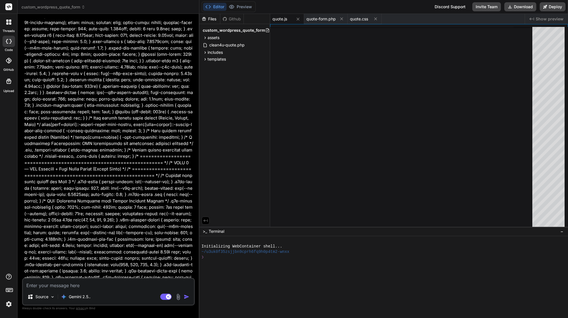
type textarea "x"
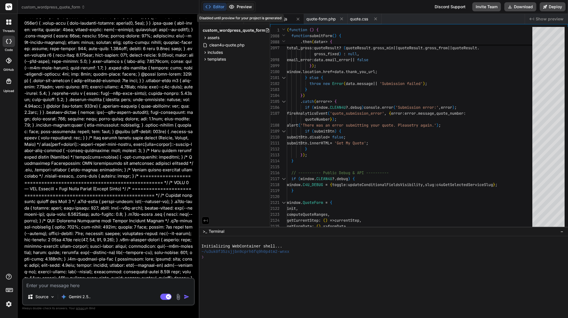
click at [364, 19] on span "quote.css" at bounding box center [359, 19] width 18 height 6
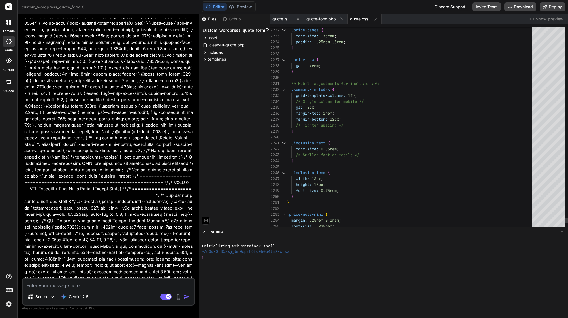
click at [332, 80] on div at bounding box center [411, 78] width 249 height 6
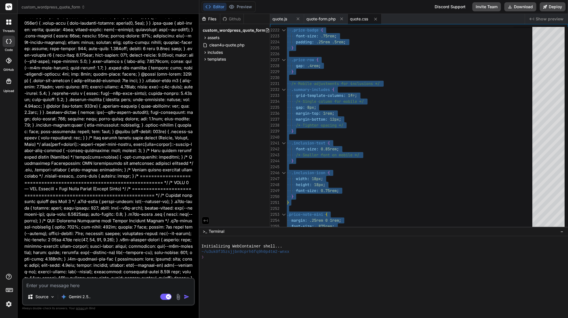
scroll to position [0, 0]
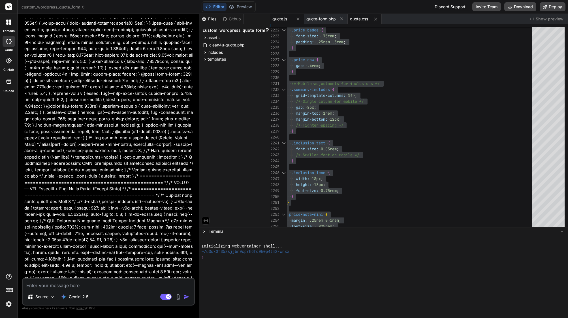
click at [276, 19] on span "quote.js" at bounding box center [280, 19] width 15 height 6
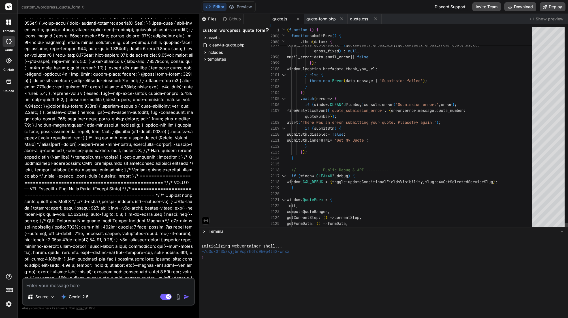
scroll to position [36, 0]
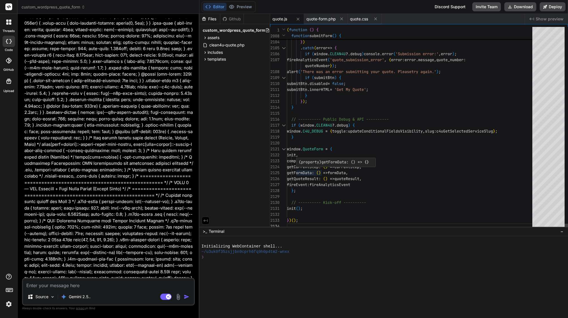
click at [343, 136] on div "}" at bounding box center [411, 137] width 249 height 6
type textarea "(function () { 'use strict'; // ---------- Conditional Field Helpers ----------…"
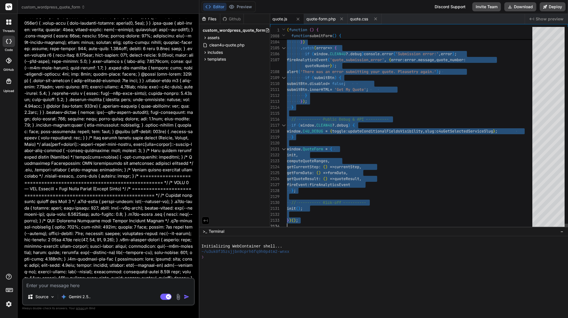
click at [343, 136] on div "}" at bounding box center [411, 137] width 249 height 6
click at [96, 287] on textarea at bounding box center [108, 284] width 171 height 10
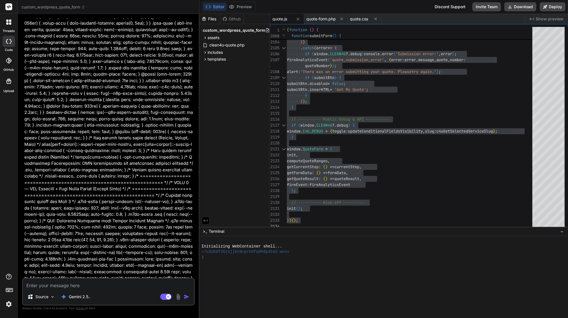
type textarea "d"
type textarea "x"
type textarea "do"
type textarea "x"
type textarea "dos"
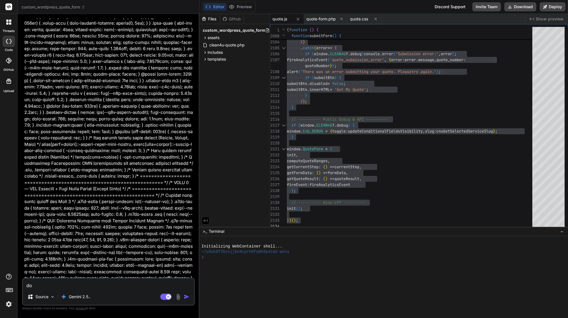
type textarea "x"
type textarea "dosn"
type textarea "x"
type textarea "dosnt"
type textarea "x"
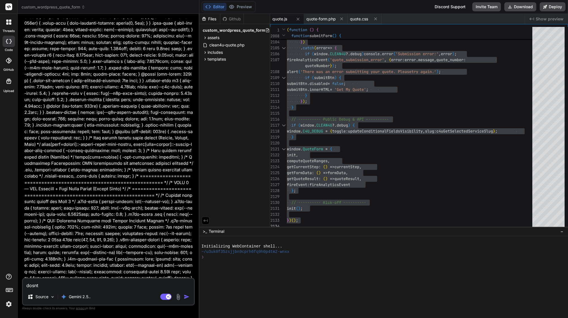
type textarea "dosnt"
type textarea "x"
type textarea "dosnt w"
type textarea "x"
type textarea "dosnt wo"
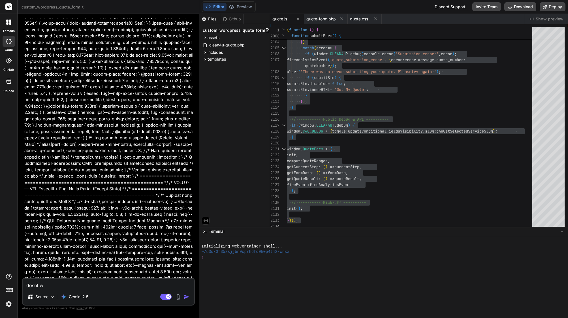
type textarea "x"
type textarea "dosnt wor"
type textarea "x"
type textarea "dosnt work"
type textarea "x"
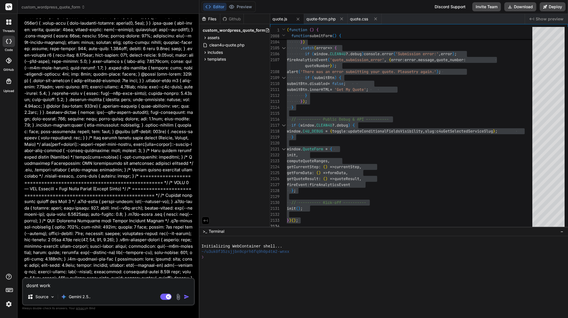
type textarea "dosnt work"
type textarea "x"
type textarea "dosnt work l"
type textarea "x"
type textarea "dosnt work li"
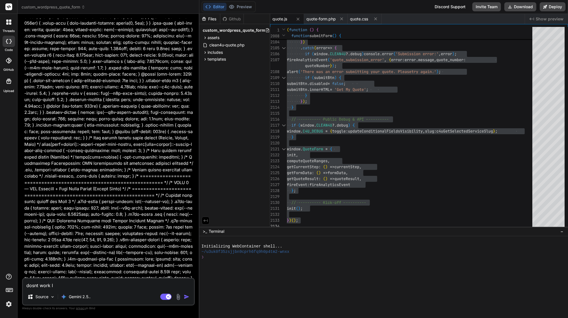
type textarea "x"
type textarea "dosnt work lik"
type textarea "x"
type textarea "dosnt work like"
type textarea "x"
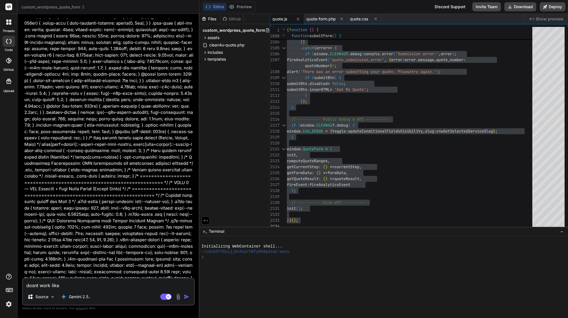
type textarea "dosnt work like"
type textarea "x"
type textarea "dosnt work like s"
type textarea "x"
type textarea "dosnt work like sa"
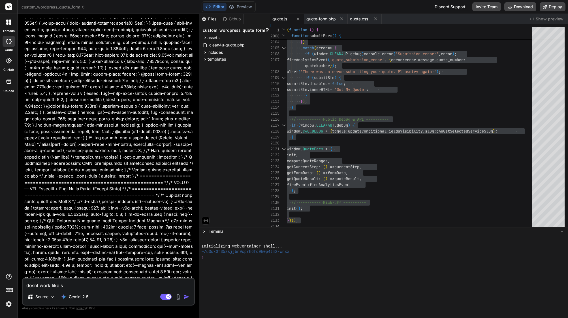
type textarea "x"
type textarea "dosnt work like sam"
type textarea "x"
type textarea "dosnt work like same"
type textarea "x"
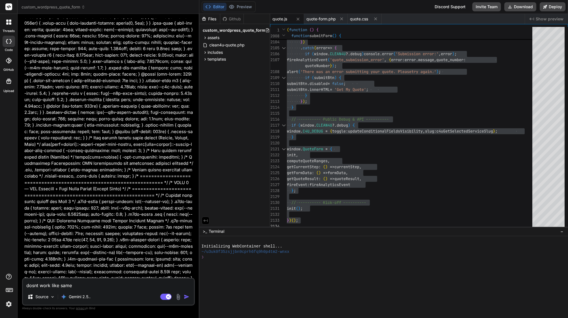
type textarea "dosnt work like same"
type textarea "x"
type textarea "dosnt work like same l"
type textarea "x"
type textarea "dosnt work like same li"
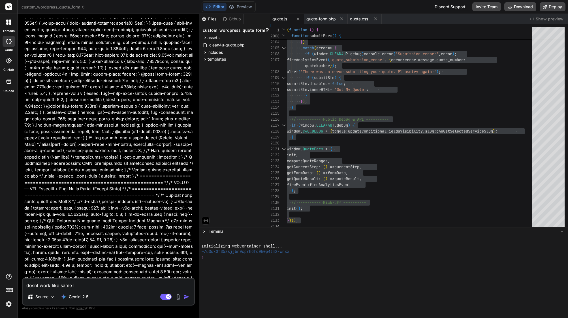
type textarea "x"
type textarea "dosnt work like same lik"
type textarea "x"
type textarea "dosnt work like same like"
type textarea "x"
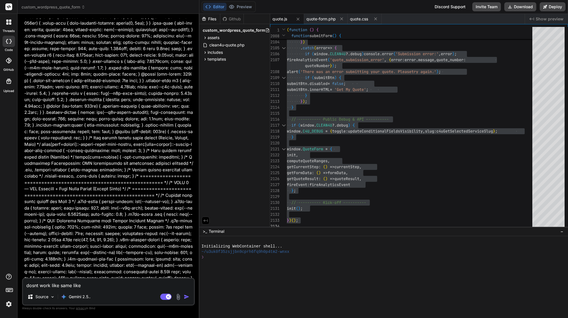
type textarea "dosnt work like same like"
type textarea "x"
type textarea "dosnt work like same like b"
type textarea "x"
type textarea "dosnt work like same like be"
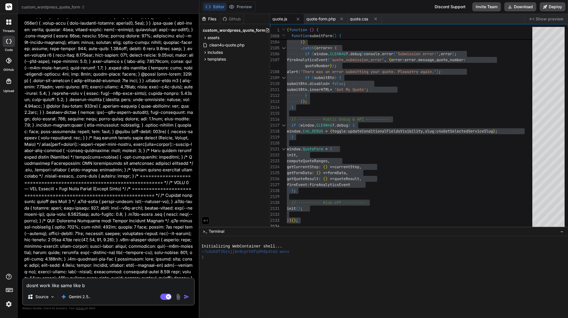
type textarea "x"
type textarea "dosnt work like same like bef"
type textarea "x"
type textarea "dosnt work like same like befo"
type textarea "x"
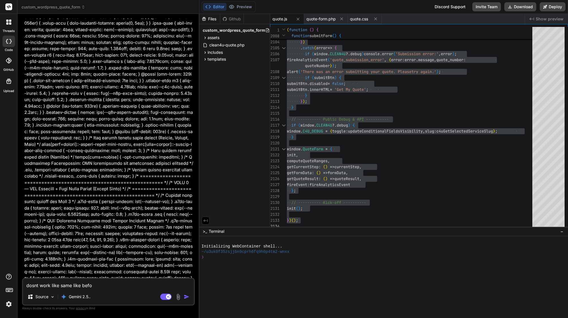
type textarea "dosnt work like same like befor"
type textarea "x"
type textarea "dosnt work like same like before"
type textarea "x"
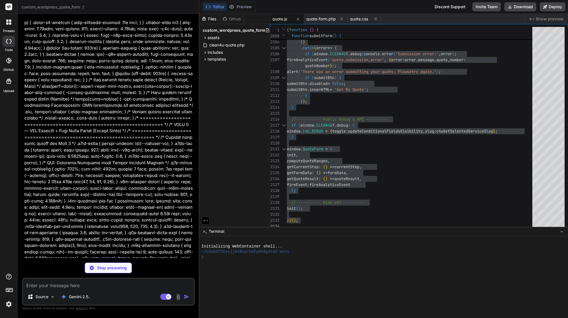
type textarea "x"
type textarea "}"
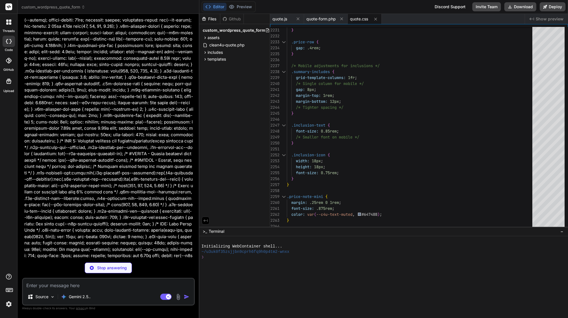
click at [365, 20] on span "quote.css" at bounding box center [359, 19] width 18 height 6
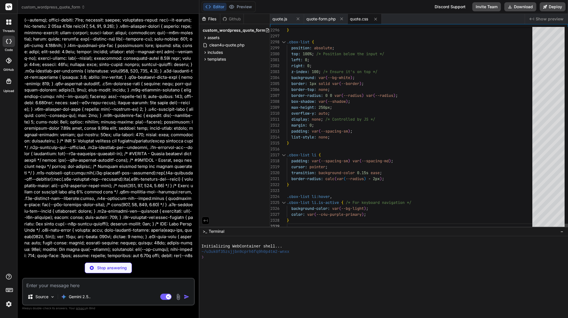
scroll to position [6, 0]
type textarea "x"
type textarea "box-shadow: var(--shadow); max-height: 250px; overflow-y: auto; display: none; …"
click at [330, 101] on span "--shadow" at bounding box center [337, 101] width 18 height 5
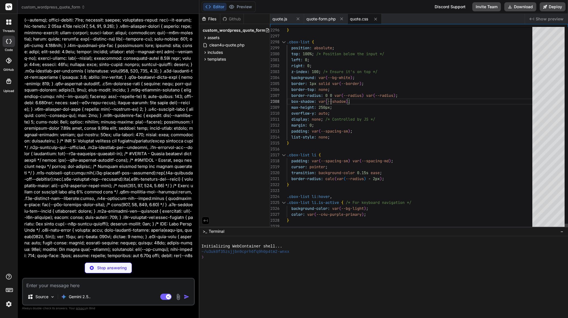
click at [330, 101] on span "--shadow" at bounding box center [337, 101] width 18 height 5
type textarea "x"
click at [330, 101] on span "--shadow" at bounding box center [337, 101] width 18 height 5
type textarea "/* Quote Form Styles - Clean4U Brand - Enhanced & Performance Optimized */ :roo…"
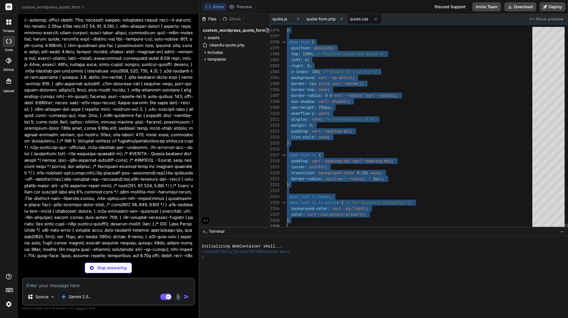
click at [330, 101] on span "--shadow" at bounding box center [337, 101] width 18 height 5
type textarea "x"
click at [282, 17] on span "quote.js" at bounding box center [280, 19] width 15 height 6
type textarea "}; // ---------- Kick-off ---------- init(); })();"
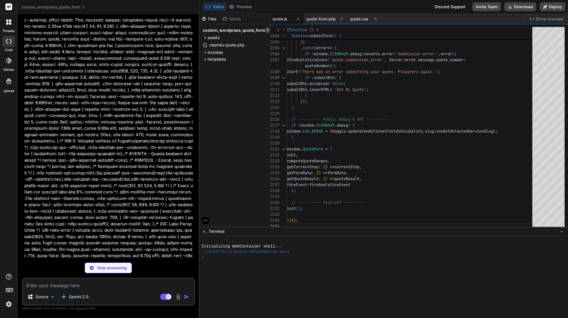
type textarea "x"
type textarea "getQuoteResult: () => quoteResult, fireEvent: fireAnalyticsEvent }; // --------…"
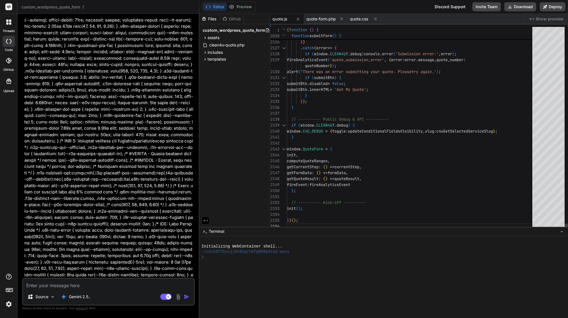
type textarea "x"
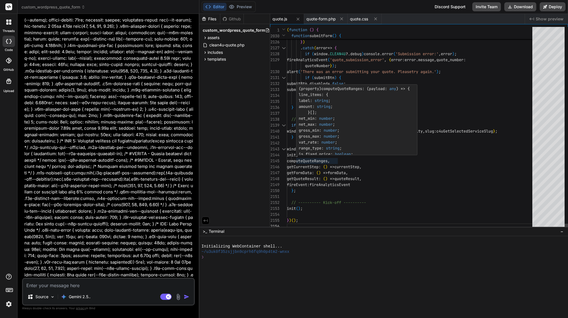
click at [313, 179] on span "getQuoteResult" at bounding box center [303, 178] width 32 height 5
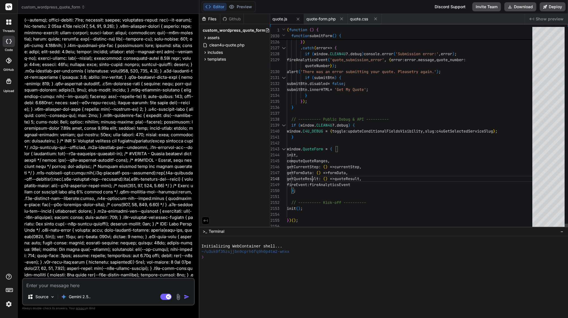
scroll to position [0, 0]
click at [313, 179] on span "getQuoteResult" at bounding box center [303, 178] width 32 height 5
type textarea "(function () { 'use strict'; // ---------- Conditional Field Helpers ----------…"
click at [313, 179] on span "getQuoteResult" at bounding box center [303, 178] width 32 height 5
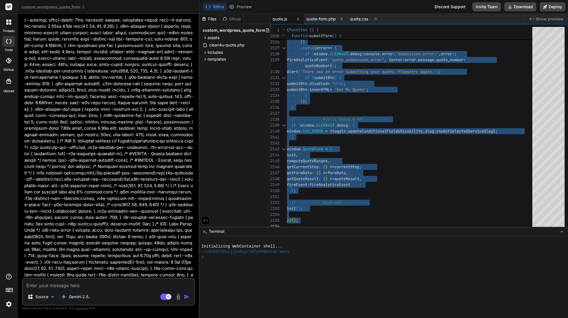
click at [100, 281] on textarea at bounding box center [108, 284] width 171 height 10
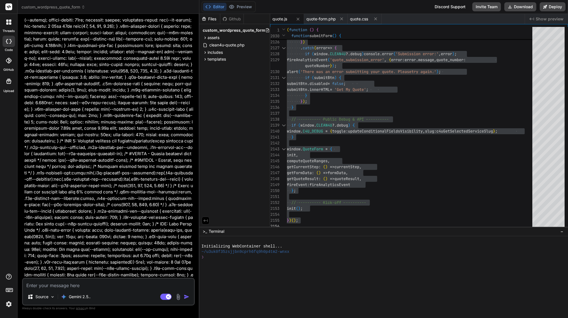
type textarea "n"
type textarea "x"
type textarea "ne"
type textarea "x"
type textarea "nex"
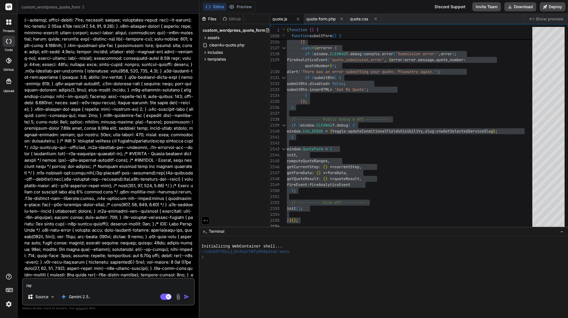
type textarea "x"
type textarea "next"
type textarea "x"
type textarea "next"
type textarea "x"
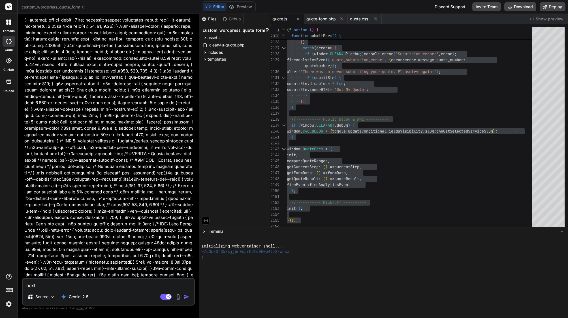
type textarea "next b"
type textarea "x"
type textarea "next bu"
type textarea "x"
type textarea "next but"
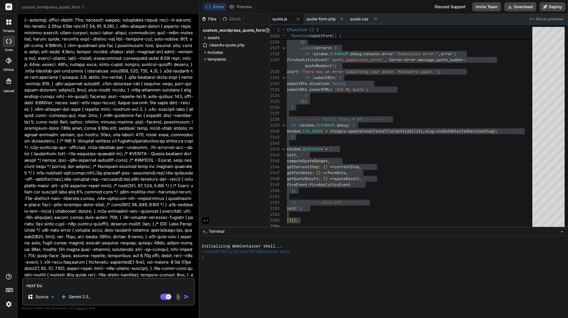
type textarea "x"
type textarea "next butt"
type textarea "x"
type textarea "next butto"
type textarea "x"
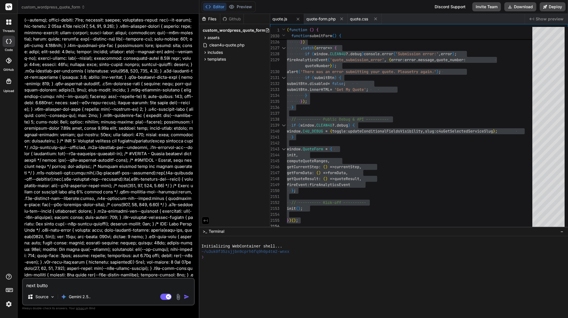
type textarea "next button"
type textarea "x"
type textarea "next button"
type textarea "x"
type textarea "next button n"
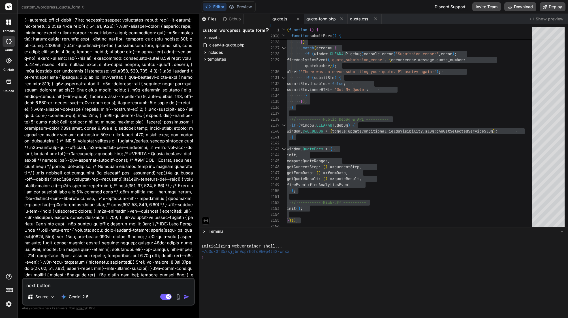
type textarea "x"
type textarea "next button no"
type textarea "x"
type textarea "next button not"
type textarea "x"
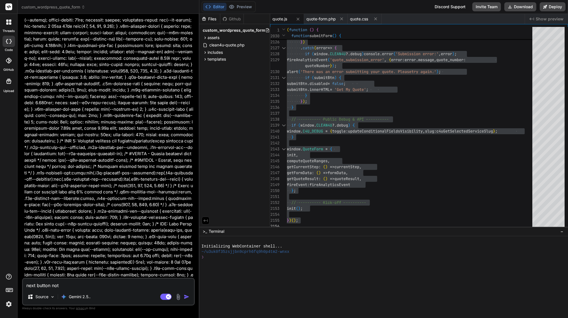
type textarea "next button not"
type textarea "x"
type textarea "next button not w"
type textarea "x"
type textarea "next button not wo"
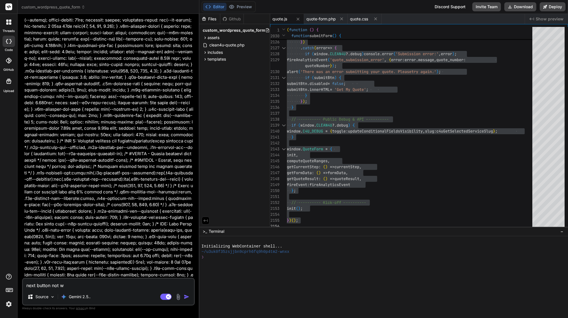
type textarea "x"
type textarea "next button not wor"
type textarea "x"
type textarea "next button not work"
type textarea "x"
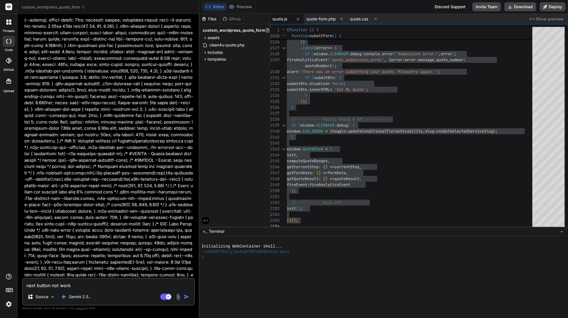
type textarea "next button not works"
type textarea "x"
type textarea "next button not works,"
type textarea "x"
type textarea "next button not works,"
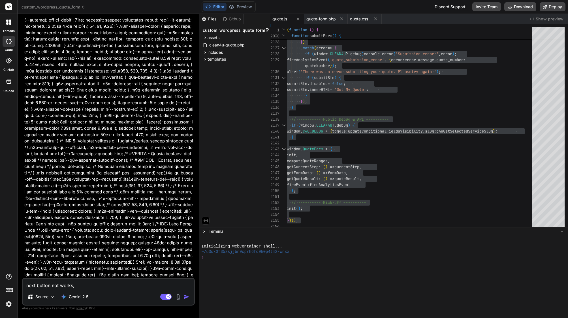
type textarea "x"
type textarea "next button not works, a"
type textarea "x"
type textarea "next button not works,"
type textarea "x"
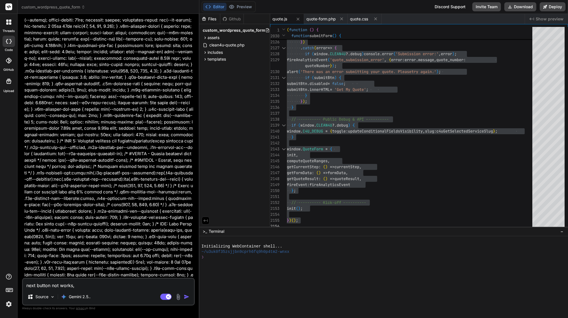
type textarea "next button not works, i"
type textarea "x"
type textarea "next button not works, I"
type textarea "x"
type textarea "next button not works, I c"
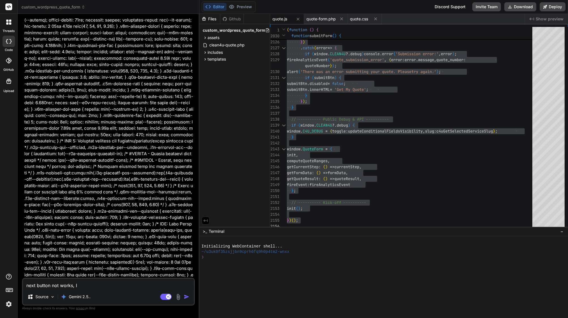
type textarea "x"
type textarea "next button not works, I ca"
type textarea "x"
type textarea "next button not works, I can"
type textarea "x"
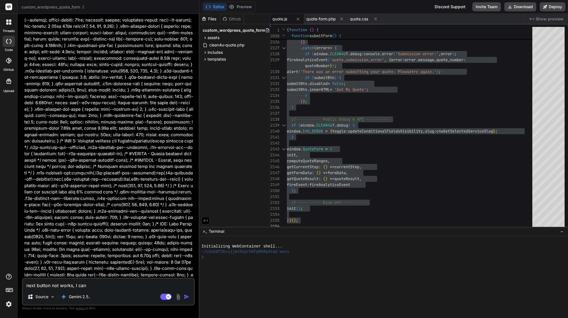
type textarea "next button not works, I cant"
type textarea "x"
type textarea "next button not works, I cant"
type textarea "x"
type textarea "next button not works, I cant s"
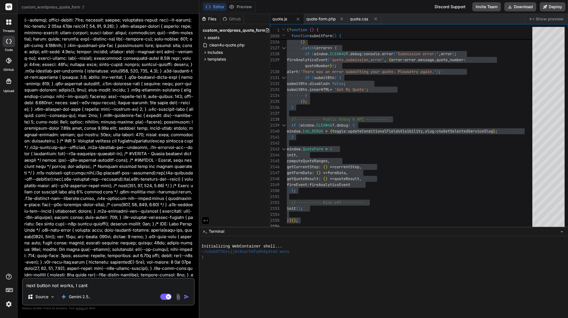
type textarea "x"
type textarea "next button not works, I cant se"
type textarea "x"
type textarea "next button not works, I cant sel"
type textarea "x"
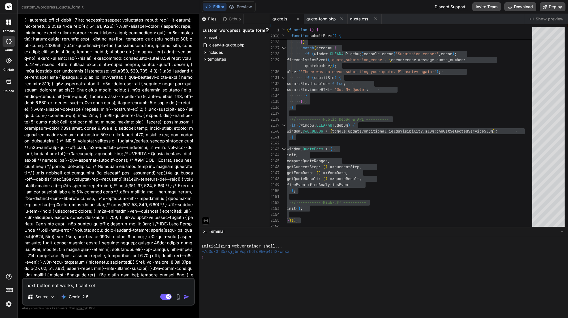
type textarea "next button not works, I cant sele"
type textarea "x"
type textarea "next button not works, I cant select"
type textarea "x"
type textarea "next button not works, I cant select s"
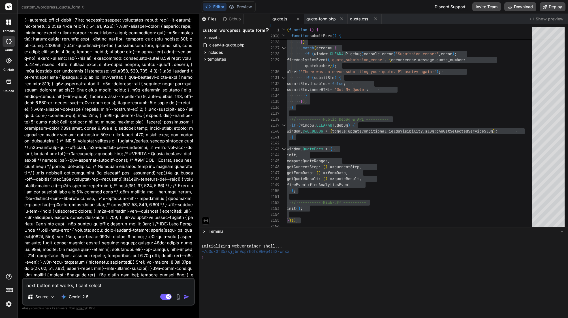
type textarea "x"
type textarea "next button not works, I cant select se"
type textarea "x"
type textarea "next button not works, I cant select ser"
type textarea "x"
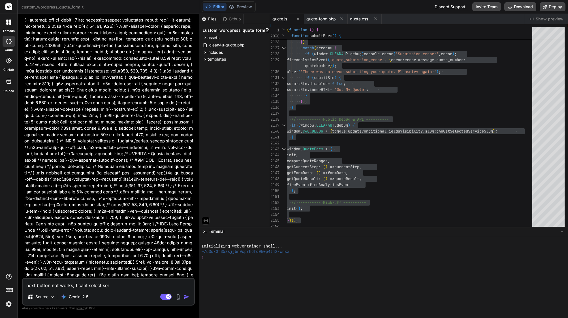
type textarea "next button not works, I cant select serv"
type textarea "x"
type textarea "next button not works, I cant select servi"
type textarea "x"
type textarea "next button not works, I cant select servic"
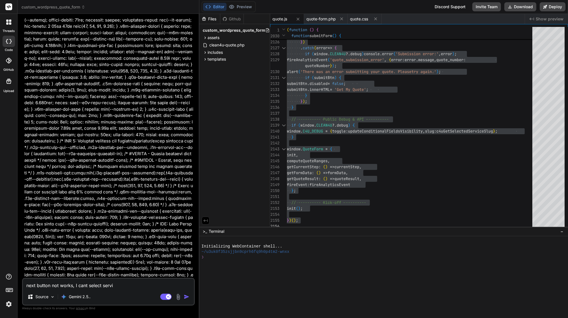
type textarea "x"
type textarea "next button not works, I cant select service"
type textarea "x"
type textarea "next button not works, I cant select services"
type textarea "x"
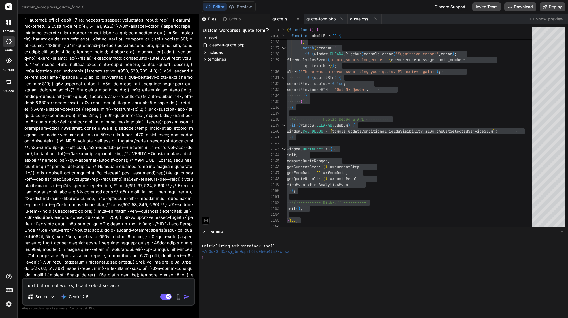
type textarea "next button not works, I cant select service"
type textarea "x"
type textarea "next button not works, I cant select service"
type textarea "x"
type textarea "next button not works, I cant select service"
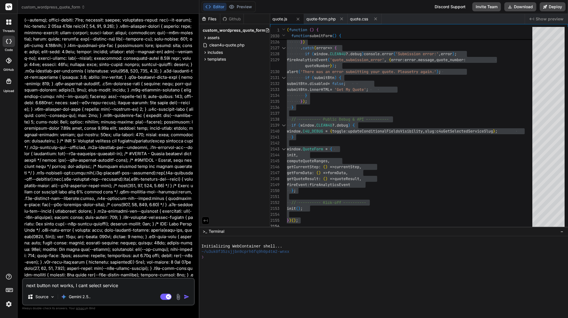
type textarea "x"
type textarea "next button not works, I cant select service,"
type textarea "x"
type textarea "next button not works, I cant select service,"
type textarea "x"
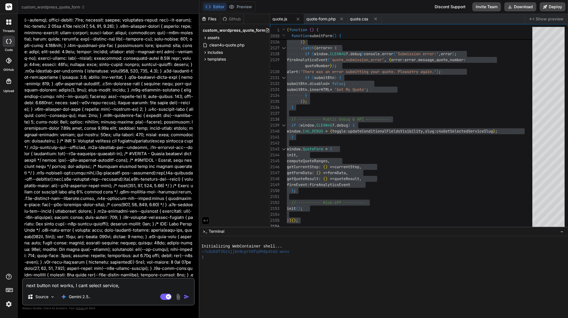
type textarea "next button not works, I cant select service, s"
type textarea "x"
type textarea "next button not works, I cant select service, su"
type textarea "x"
click at [168, 286] on textarea "next button not works, I cant select service, summary panel dosnt works" at bounding box center [108, 284] width 171 height 10
